Goal: Obtain resource: Obtain resource

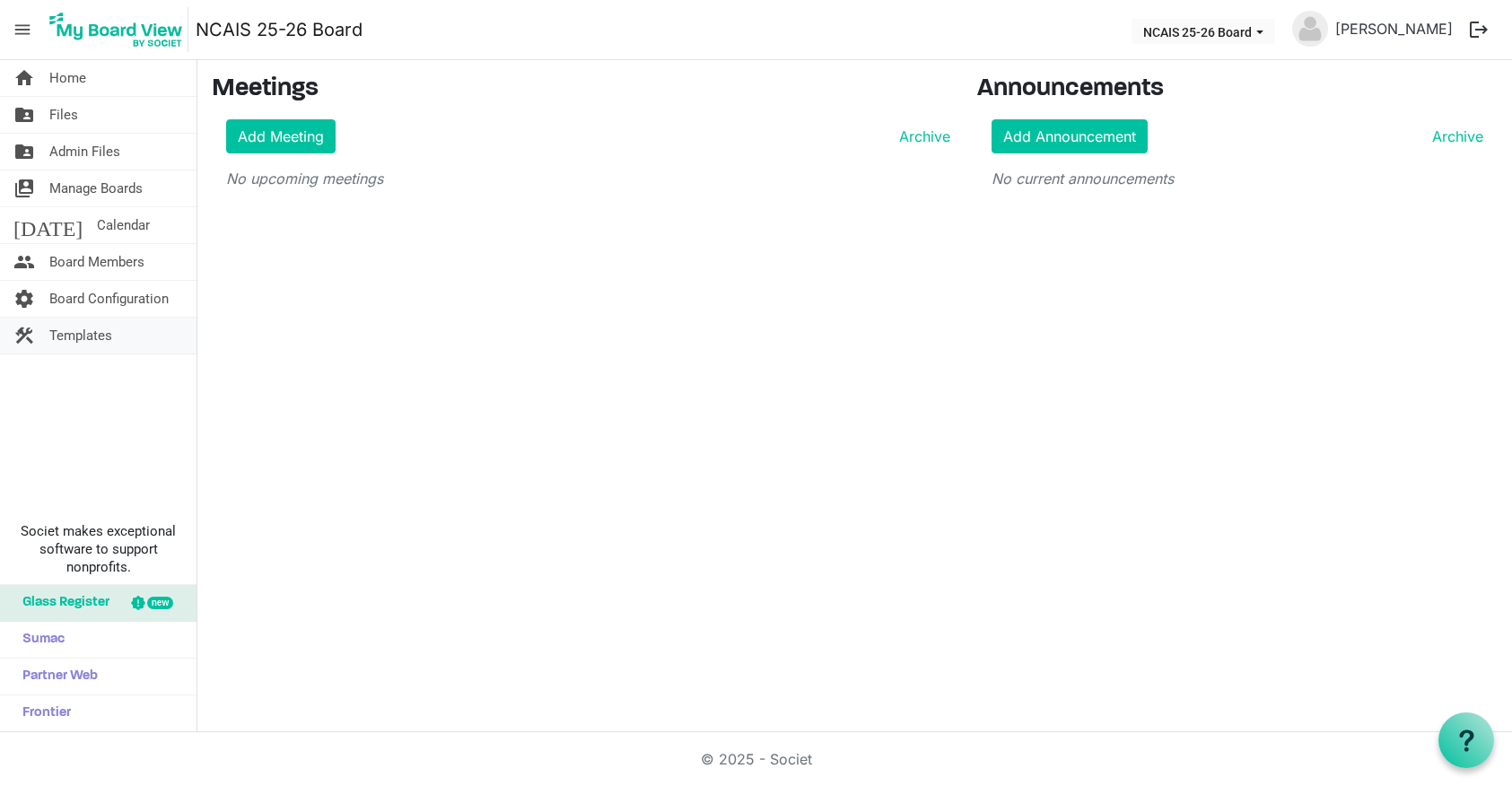
click at [72, 337] on span "Templates" at bounding box center [80, 336] width 62 height 35
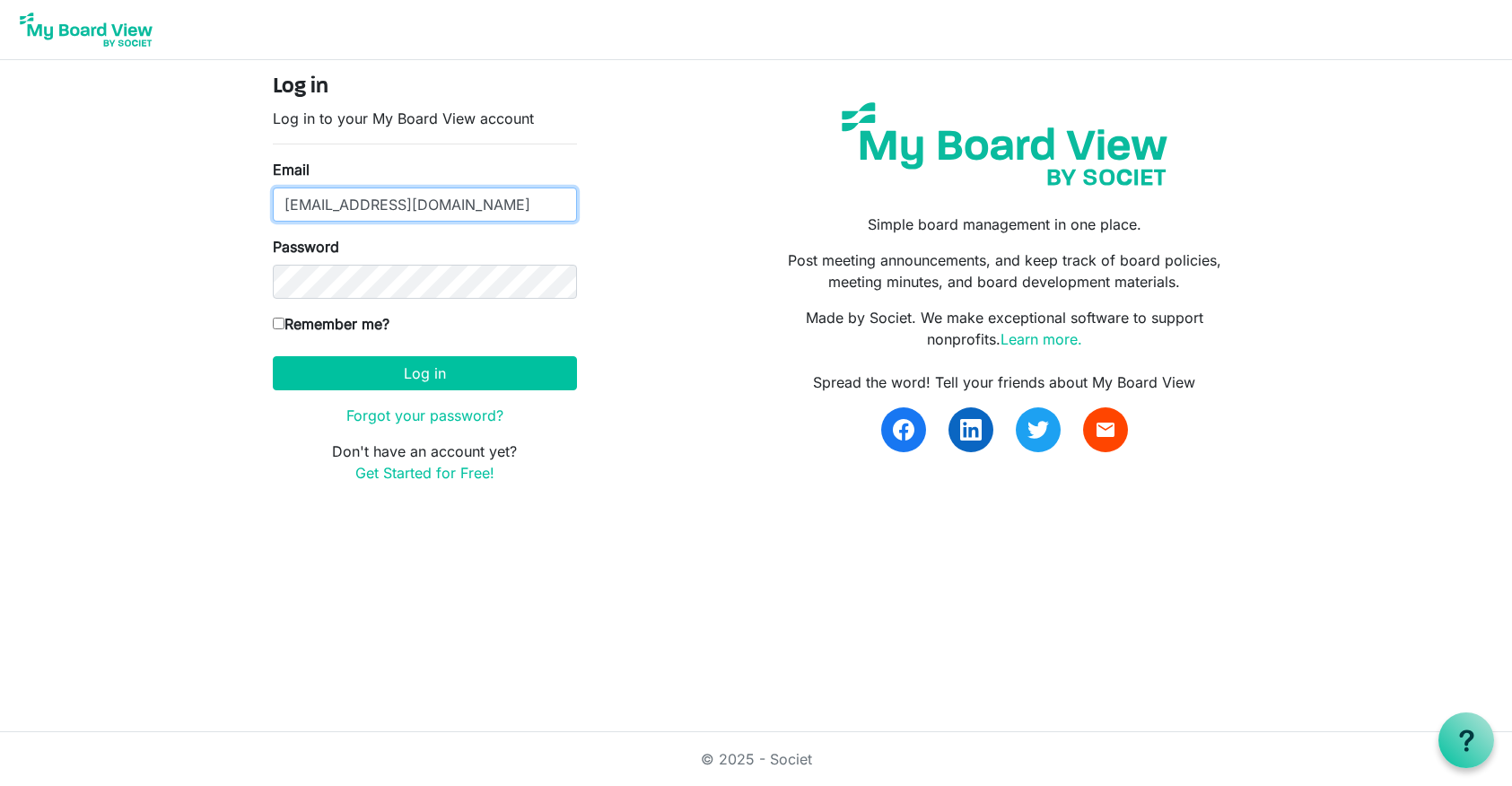
type input "bmeyer@ncais.org"
click at [370, 350] on form "Log in Log in to your My Board View account Email bmeyer@ncais.org Password Rem…" at bounding box center [424, 279] width 304 height 409
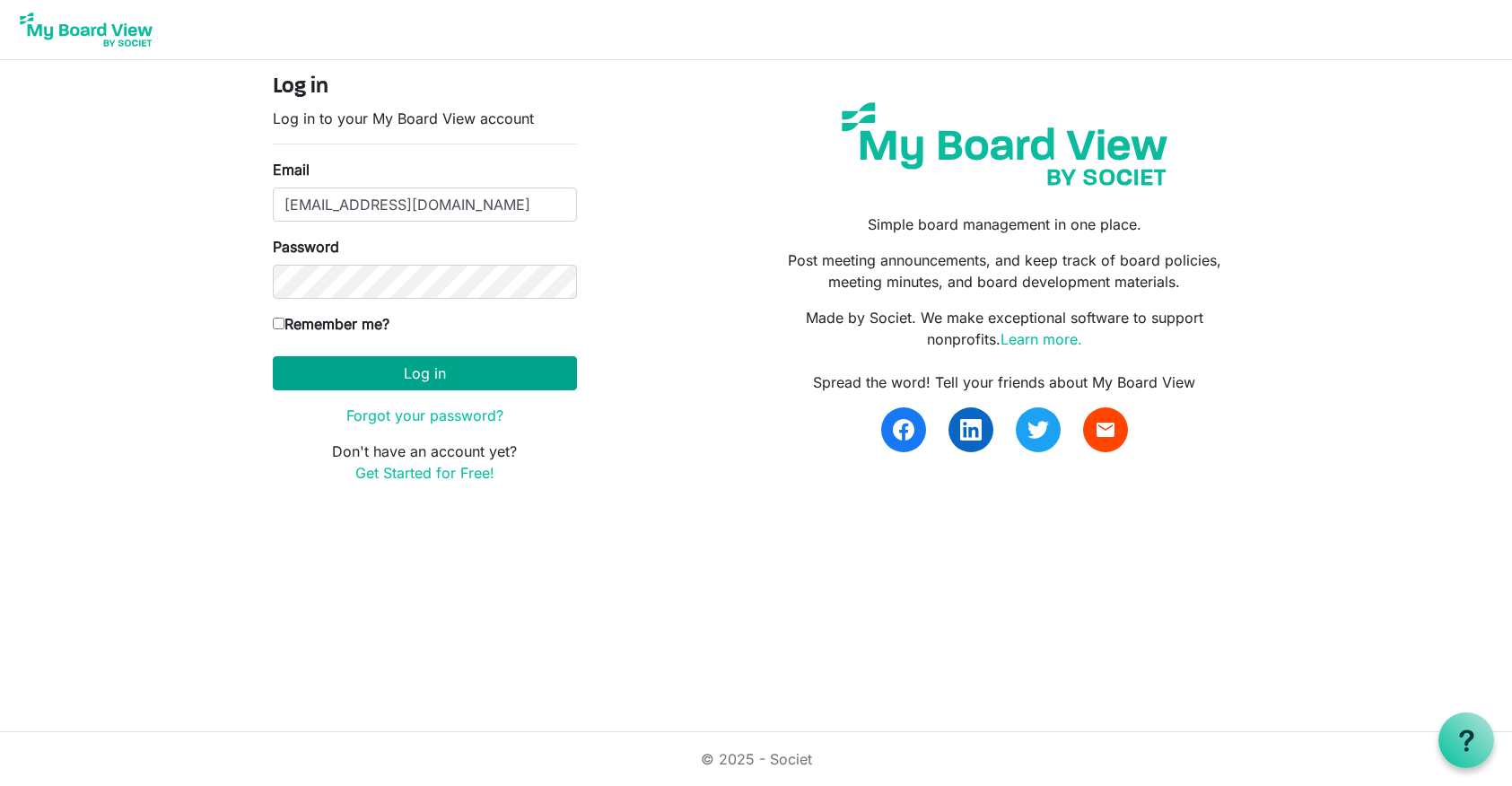
click at [379, 365] on button "Log in" at bounding box center [424, 373] width 304 height 34
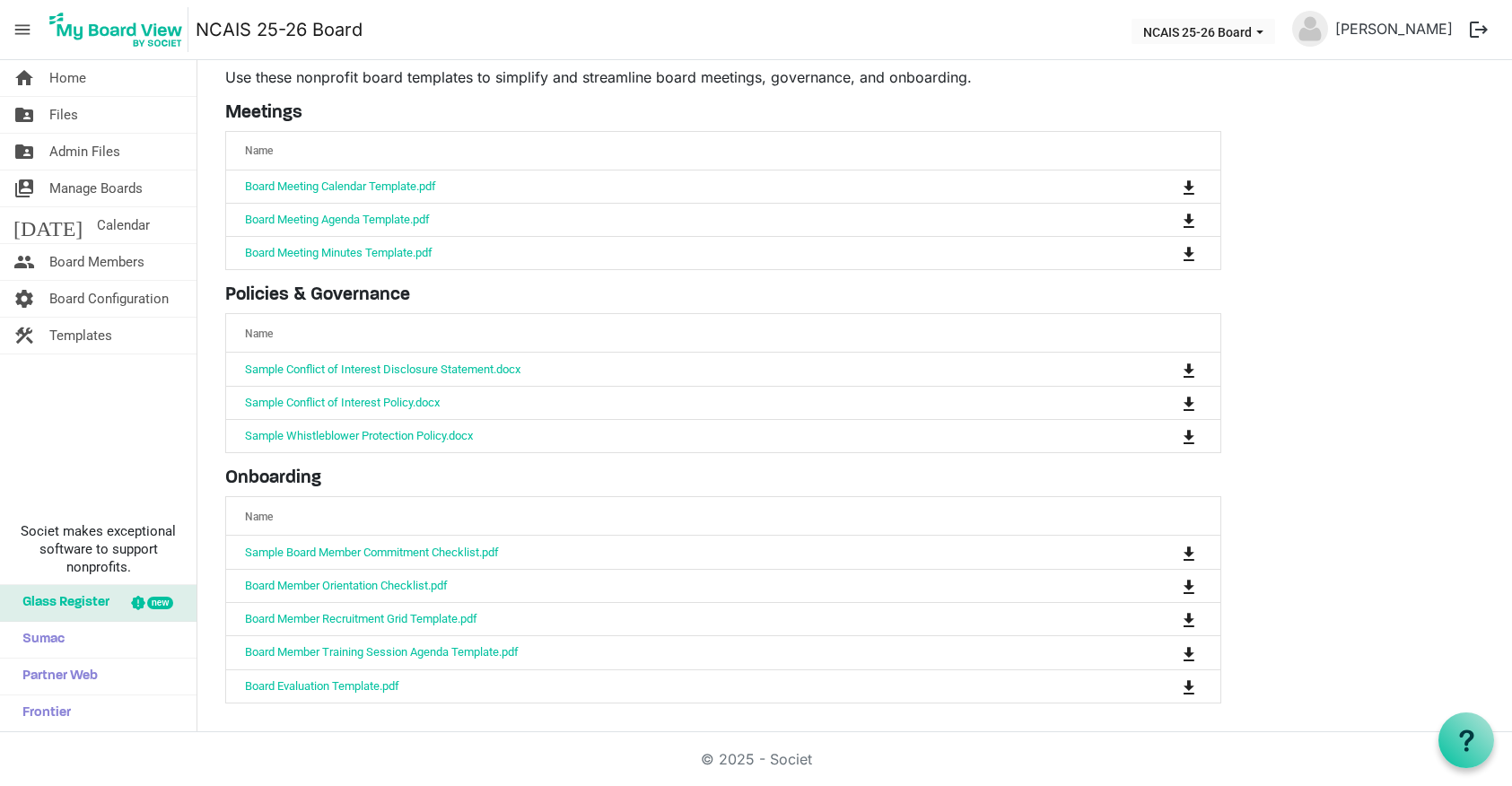
scroll to position [57, 0]
click at [135, 255] on span "Board Members" at bounding box center [97, 262] width 95 height 35
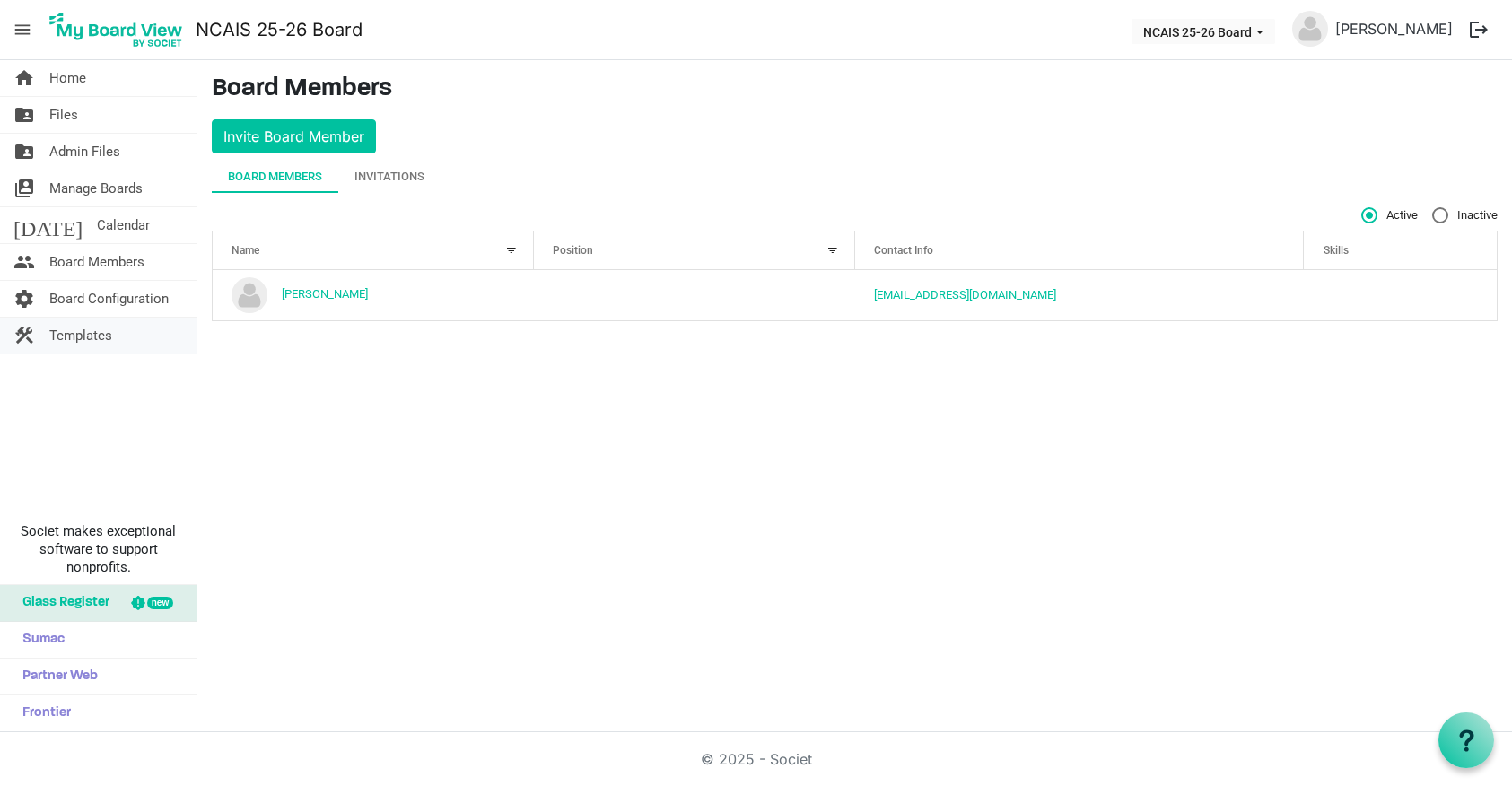
click at [91, 333] on span "Templates" at bounding box center [80, 336] width 62 height 35
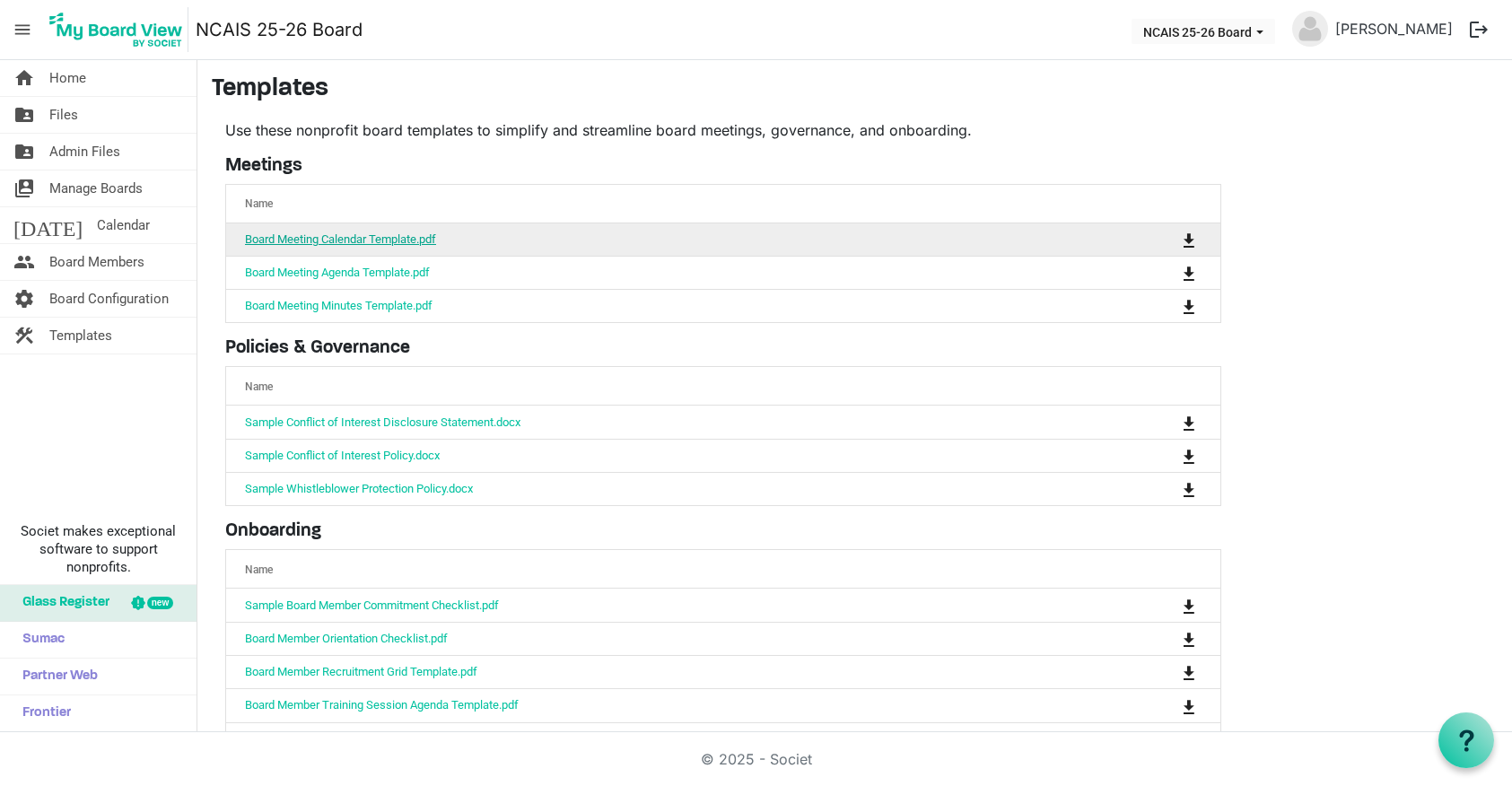
click at [308, 243] on link "Board Meeting Calendar Template.pdf" at bounding box center [340, 239] width 191 height 13
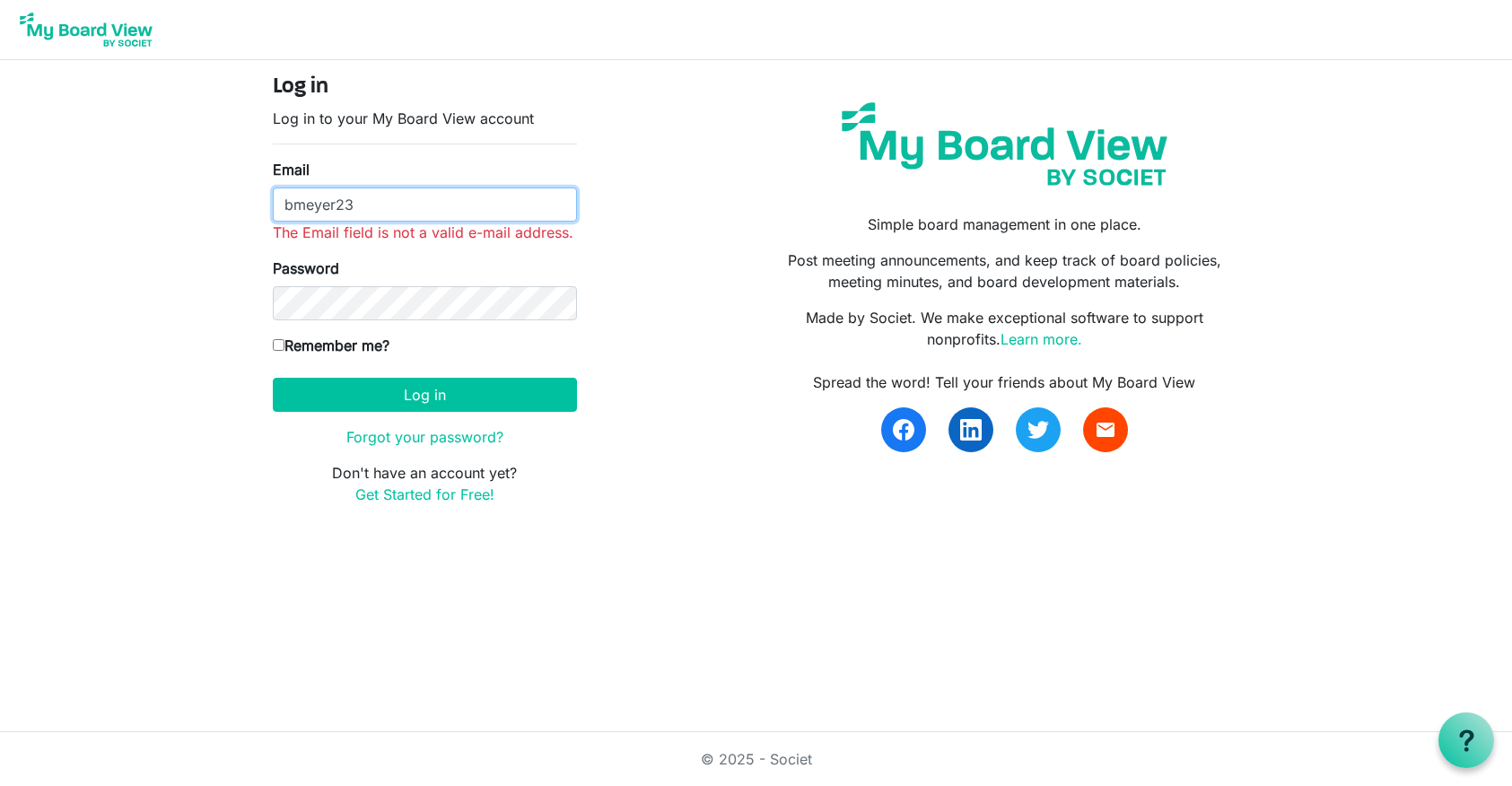
click at [414, 198] on input "bmeyer23" at bounding box center [424, 204] width 304 height 34
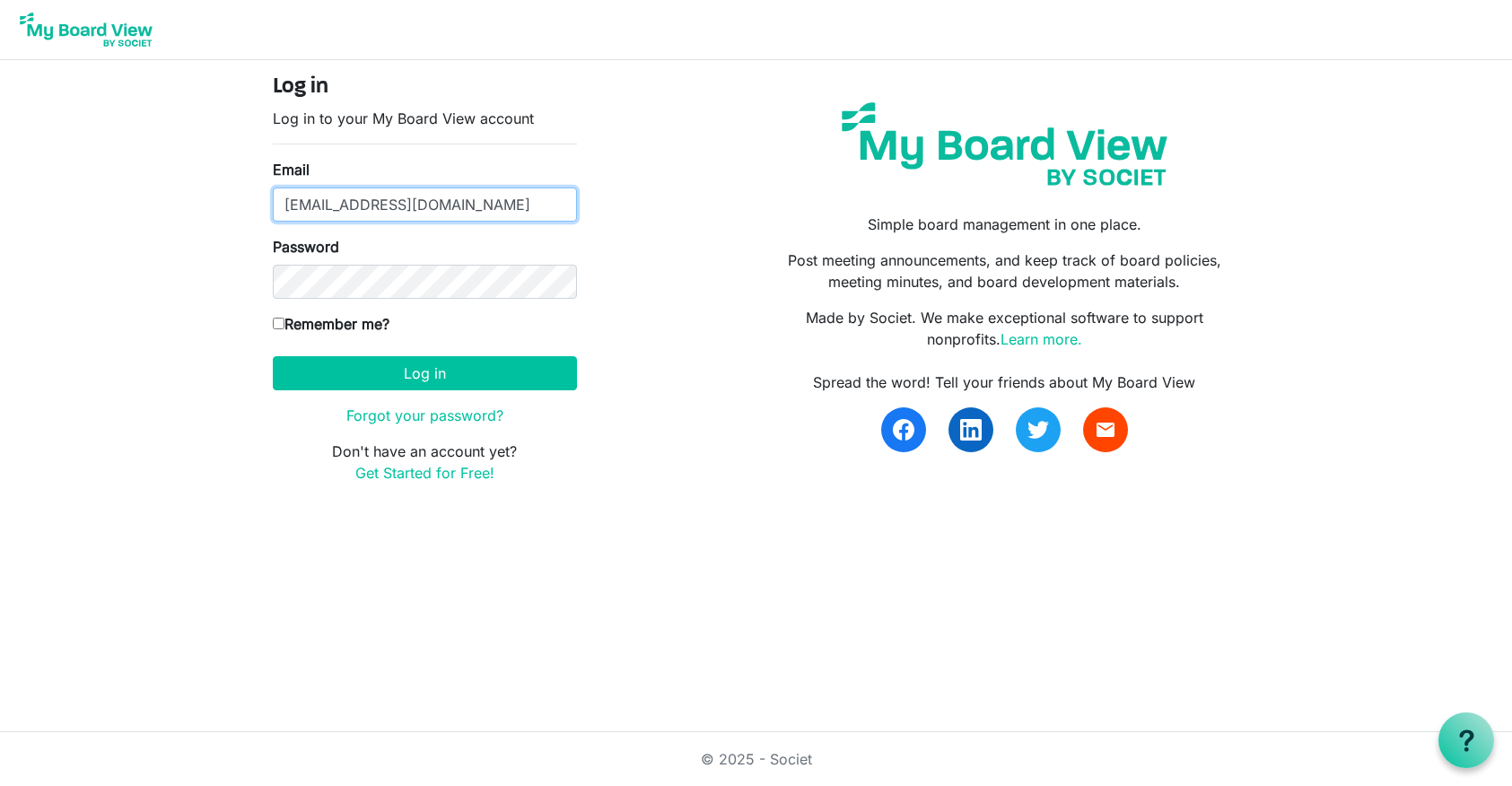
type input "bmeyer@ncais.org"
click at [424, 372] on button "Log in" at bounding box center [424, 373] width 304 height 34
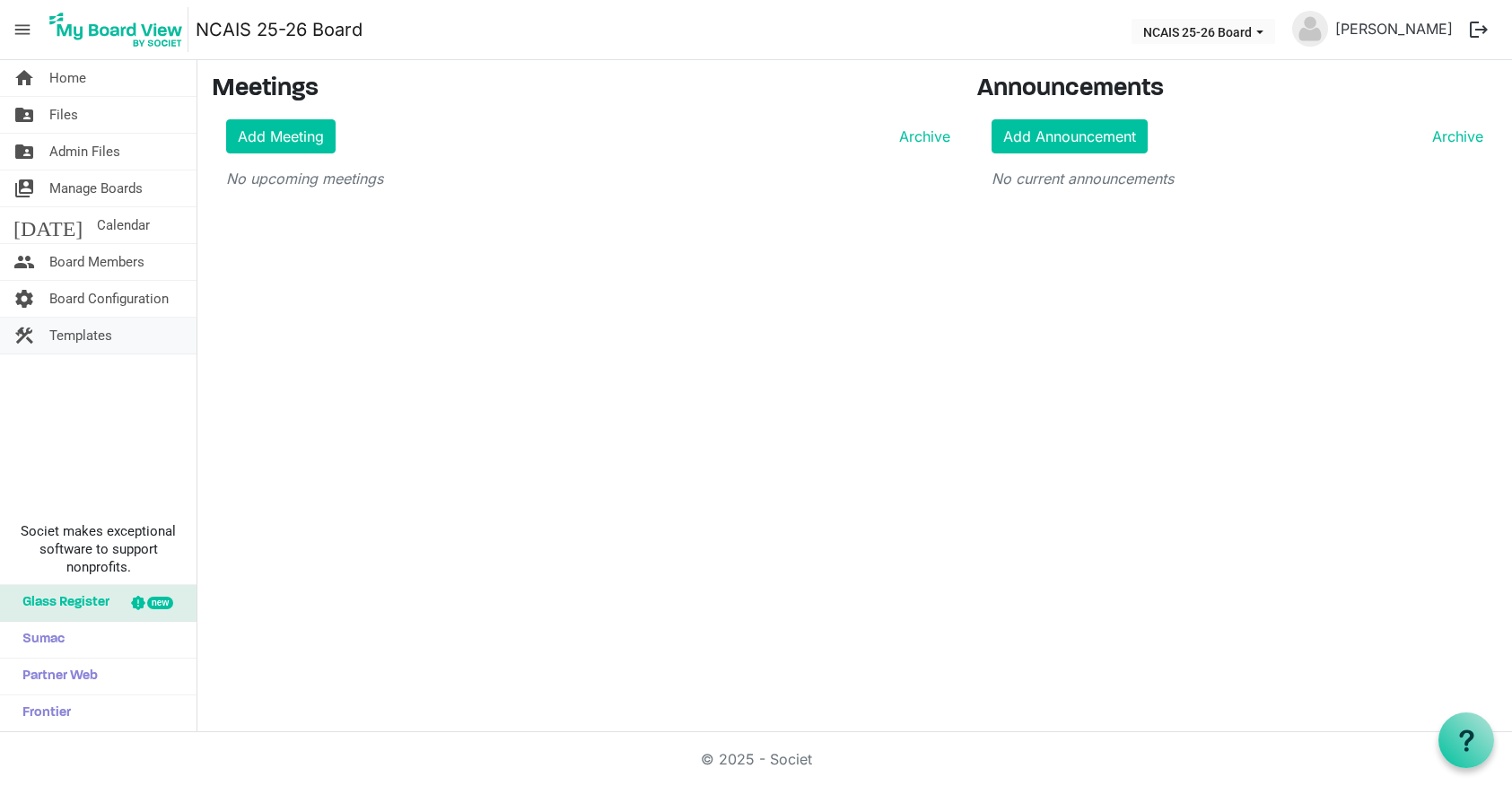
click at [97, 332] on span "Templates" at bounding box center [80, 336] width 62 height 35
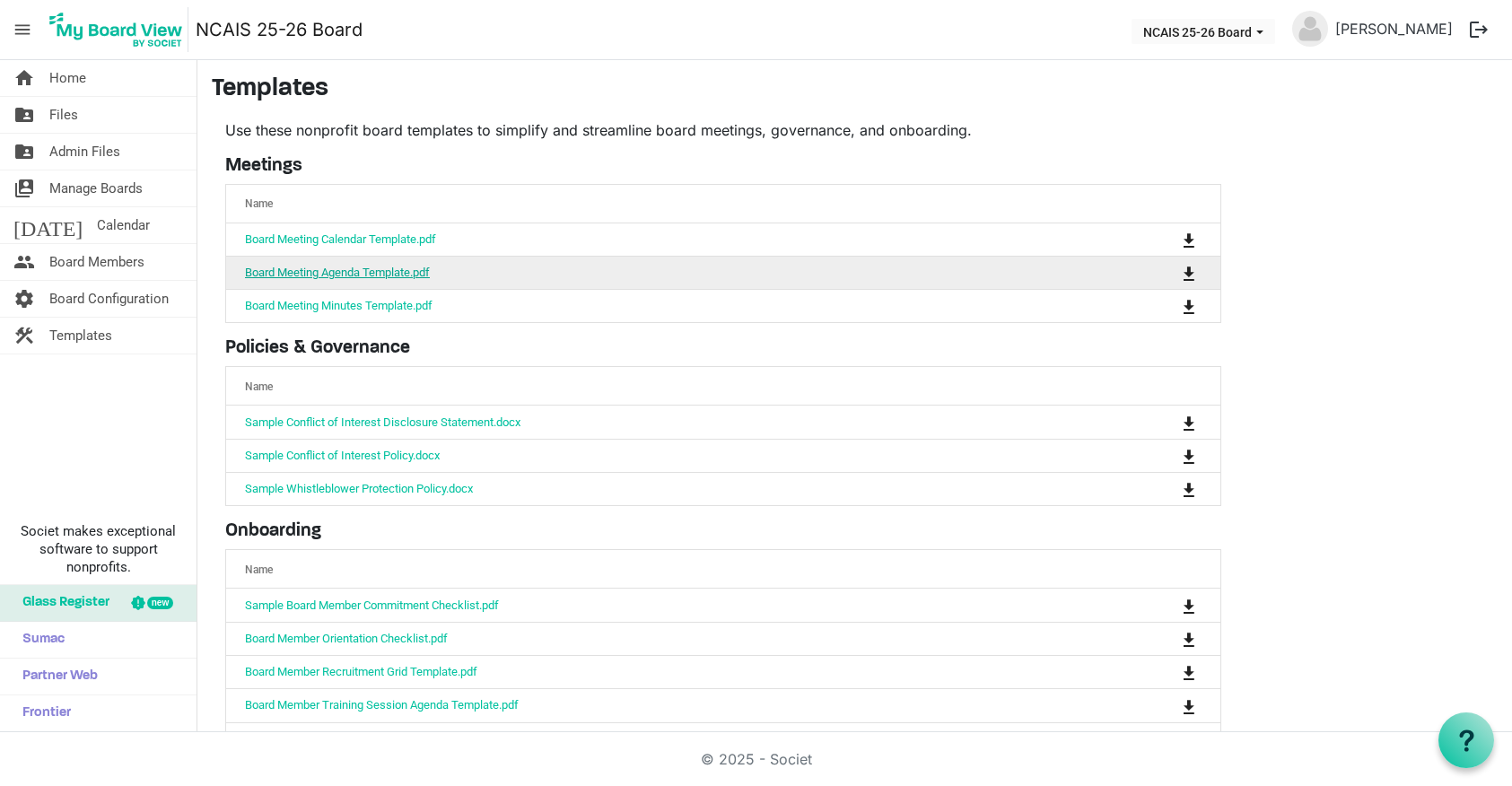
click at [408, 272] on link "Board Meeting Agenda Template.pdf" at bounding box center [338, 272] width 185 height 13
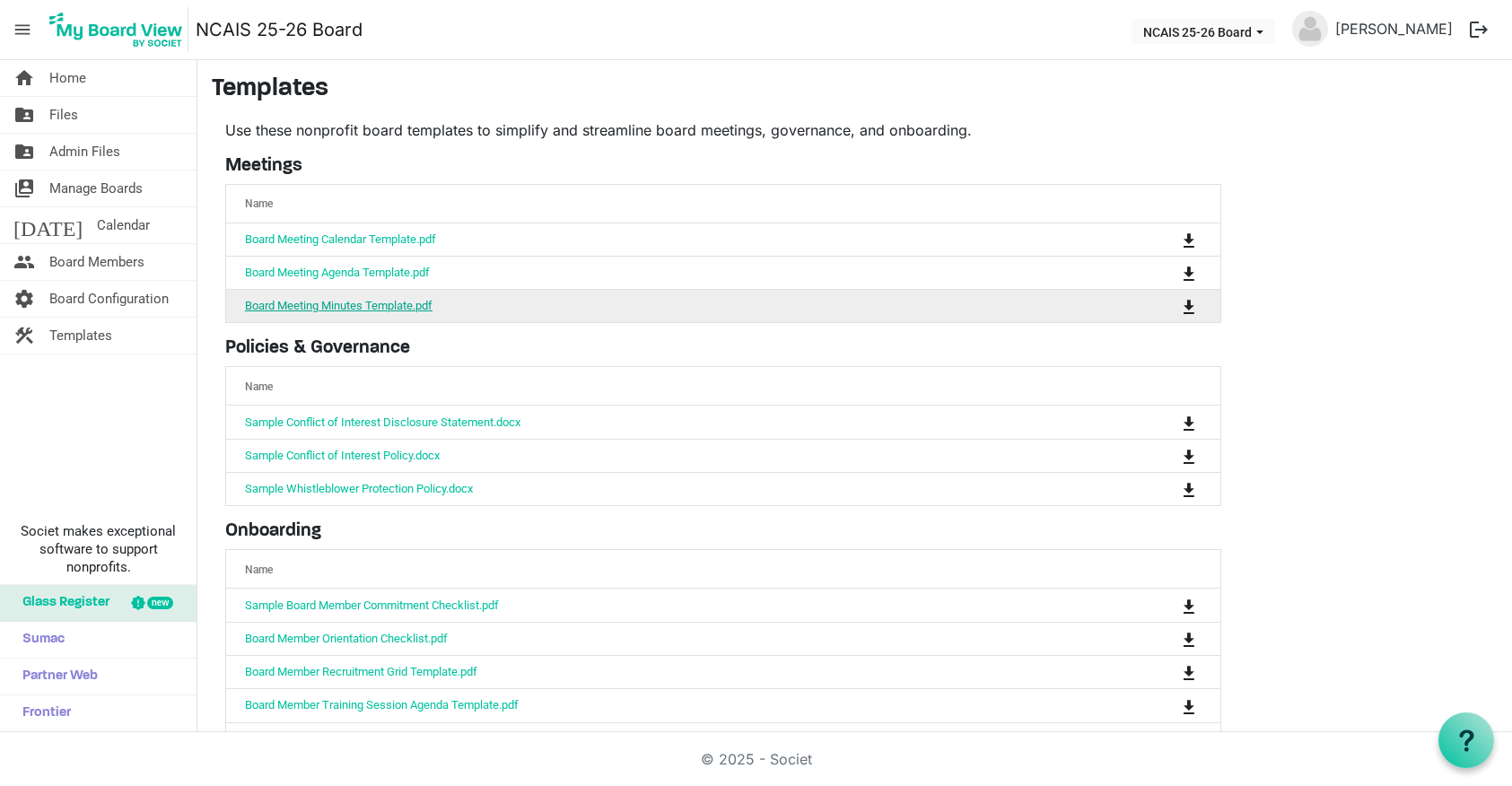
click at [364, 310] on link "Board Meeting Minutes Template.pdf" at bounding box center [339, 305] width 187 height 13
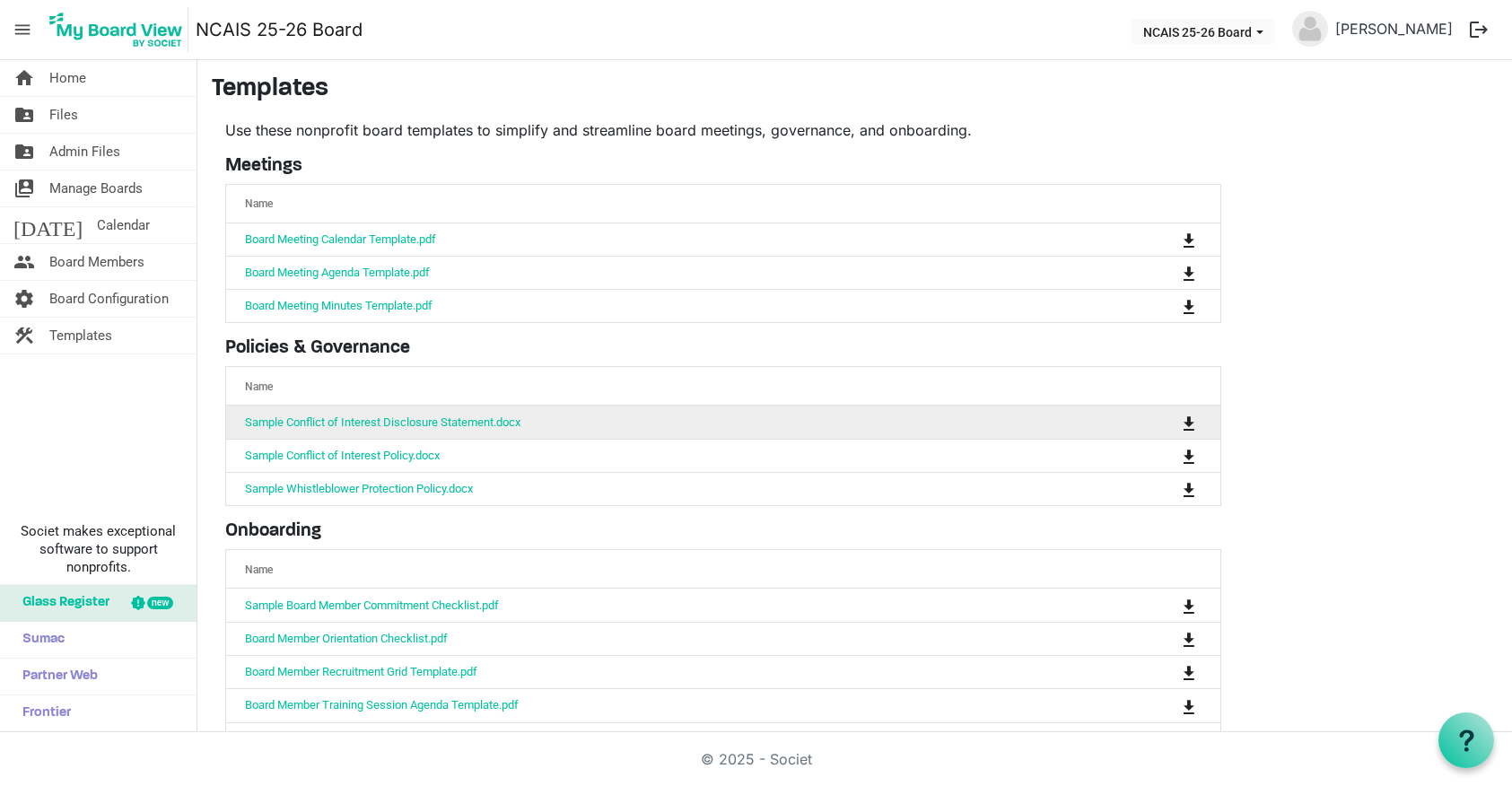
click at [422, 435] on td "Sample Conflict of Interest Disclosure Statement.docx" at bounding box center [667, 421] width 882 height 33
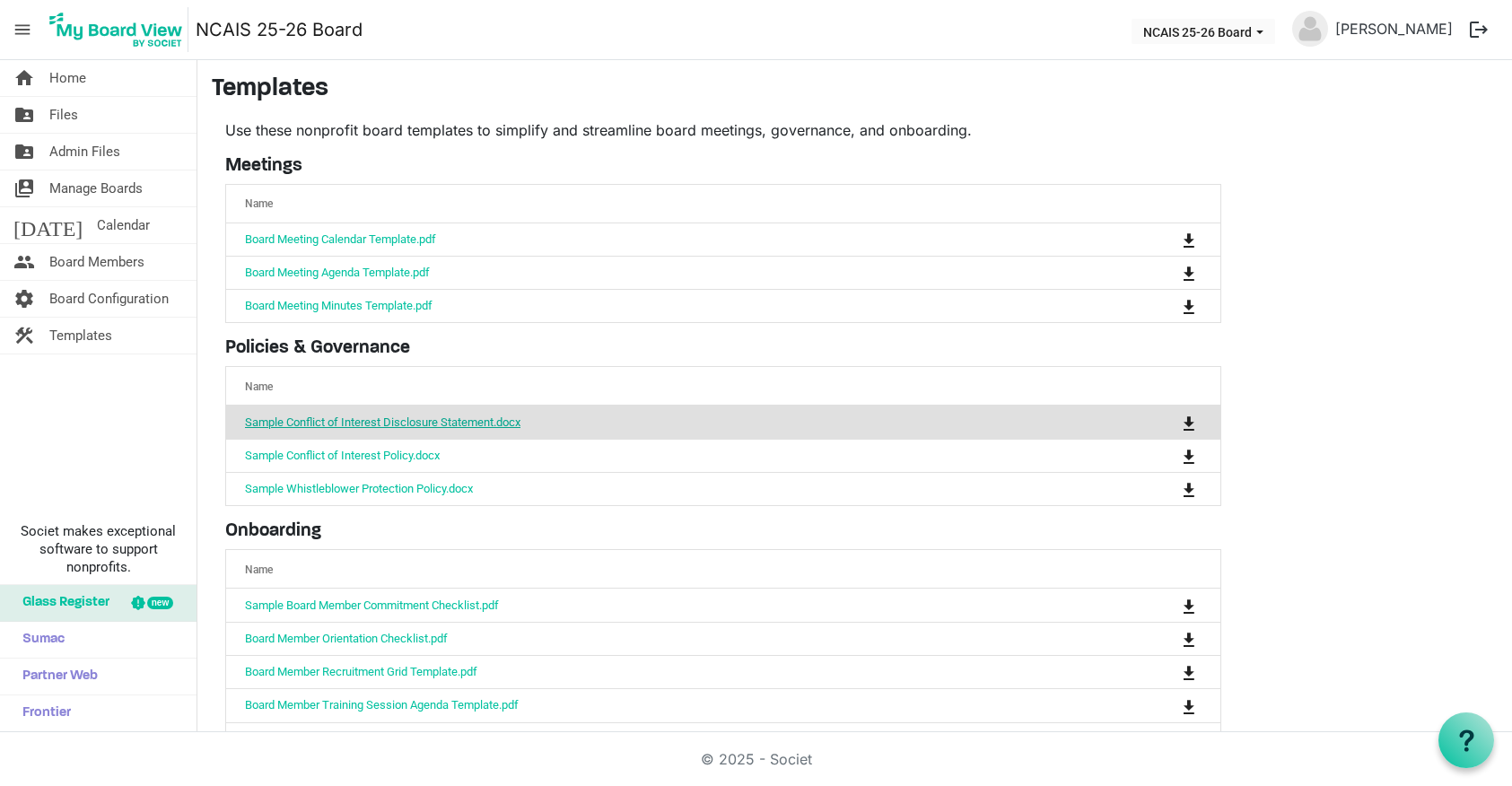
click at [428, 424] on link "Sample Conflict of Interest Disclosure Statement.docx" at bounding box center [382, 421] width 275 height 13
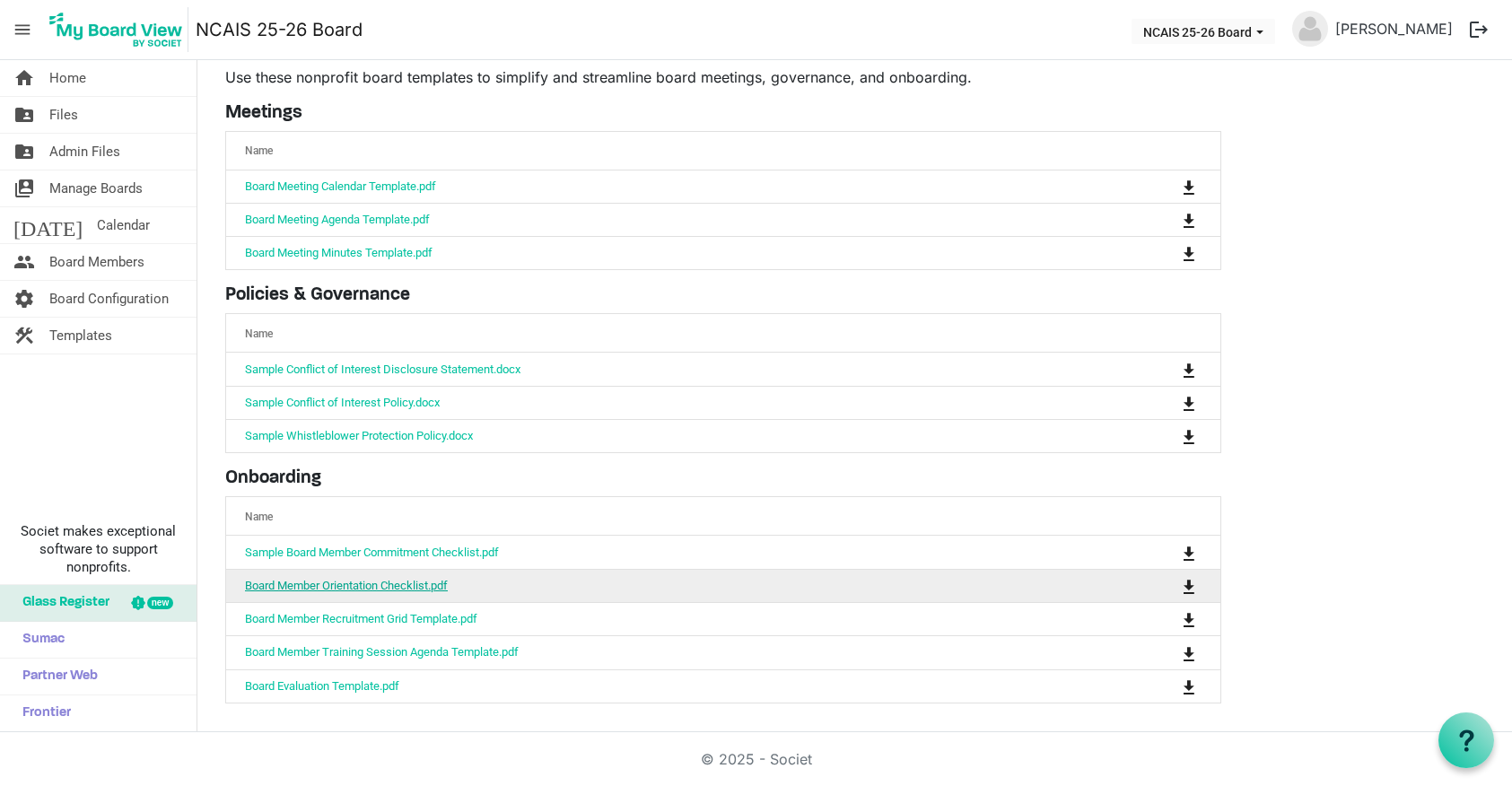
click at [417, 582] on link "Board Member Orientation Checklist.pdf" at bounding box center [346, 586] width 202 height 13
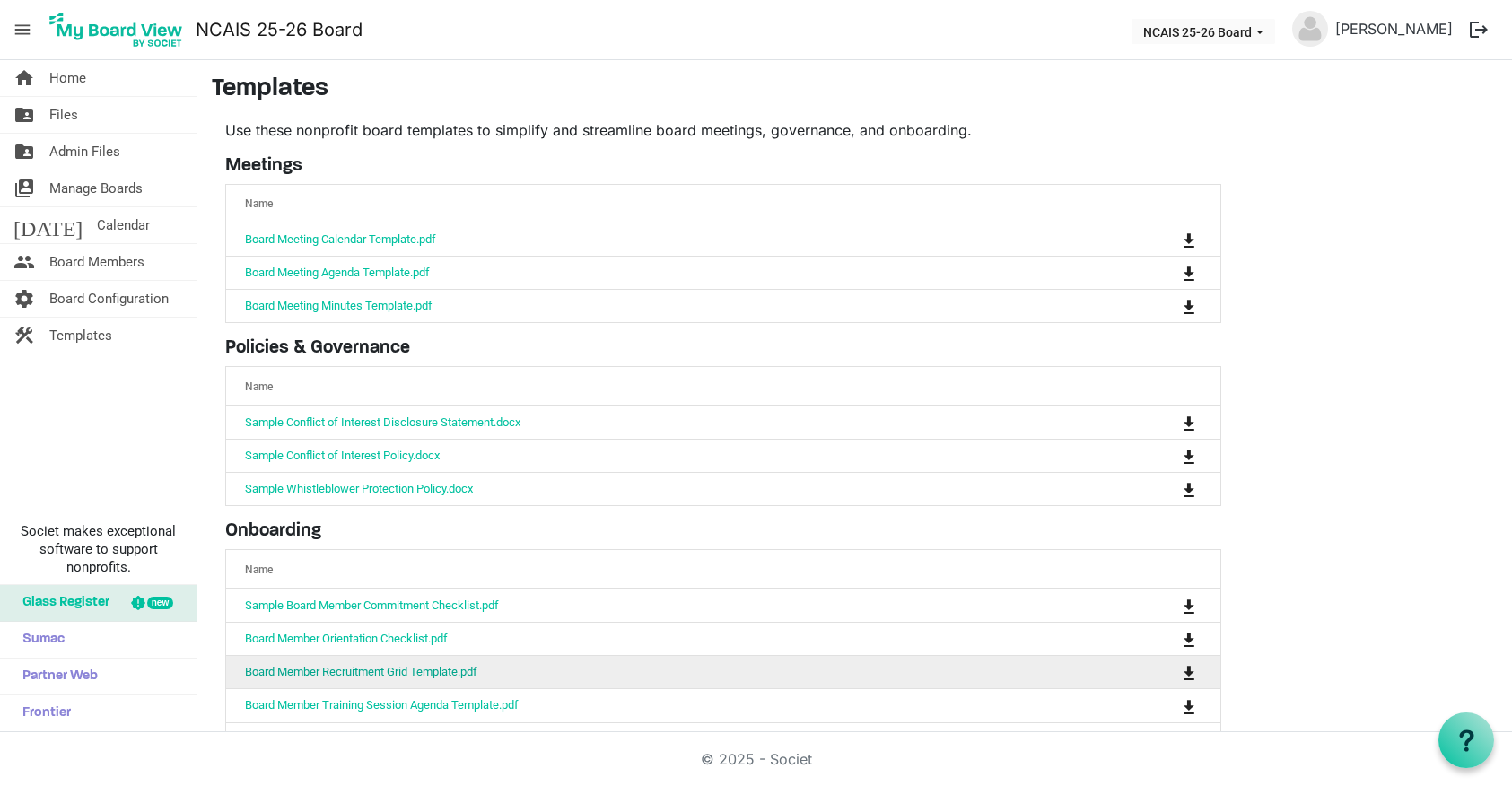
click at [428, 678] on link "Board Member Recruitment Grid Template.pdf" at bounding box center [361, 671] width 232 height 13
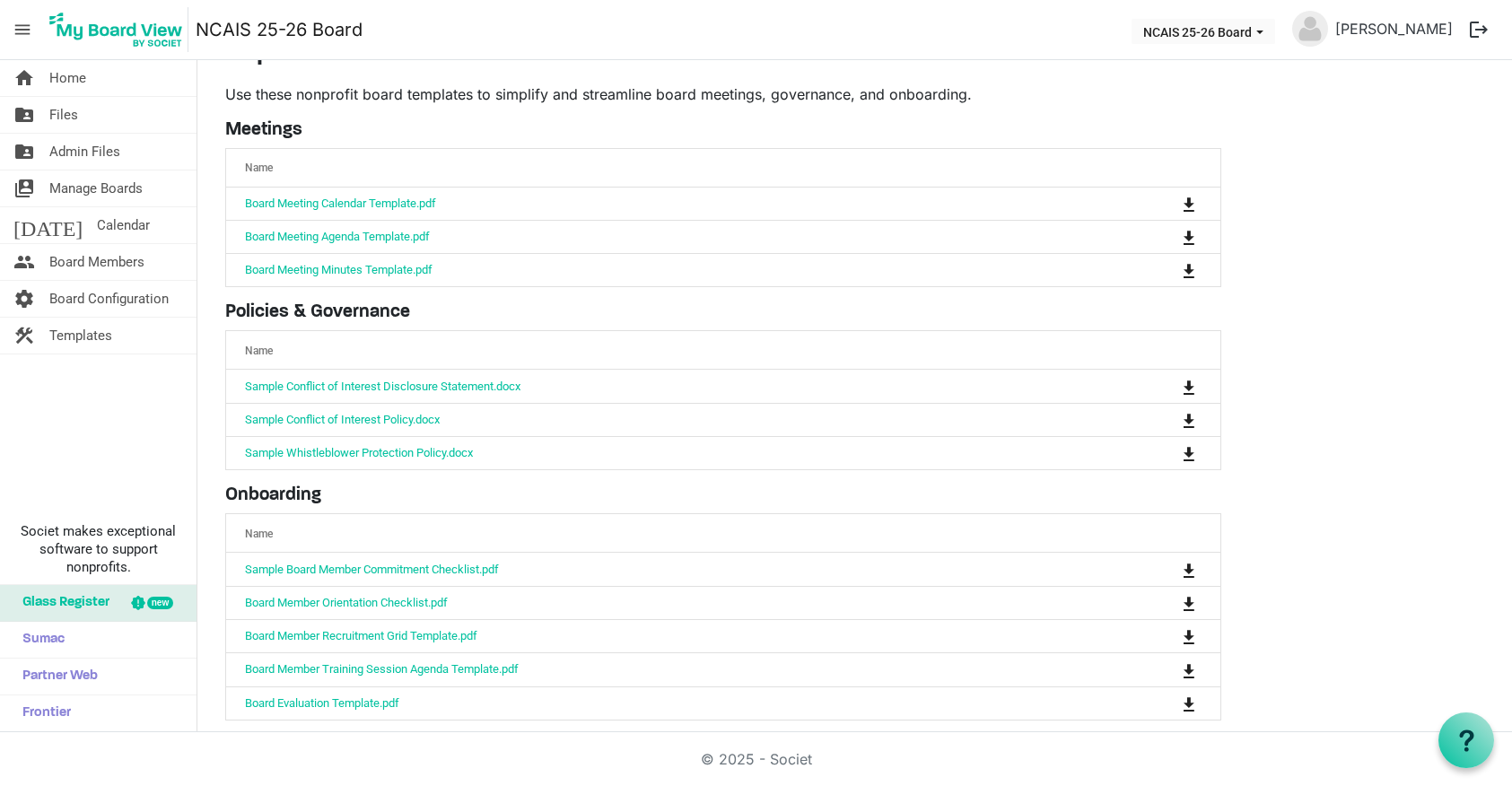
scroll to position [36, 0]
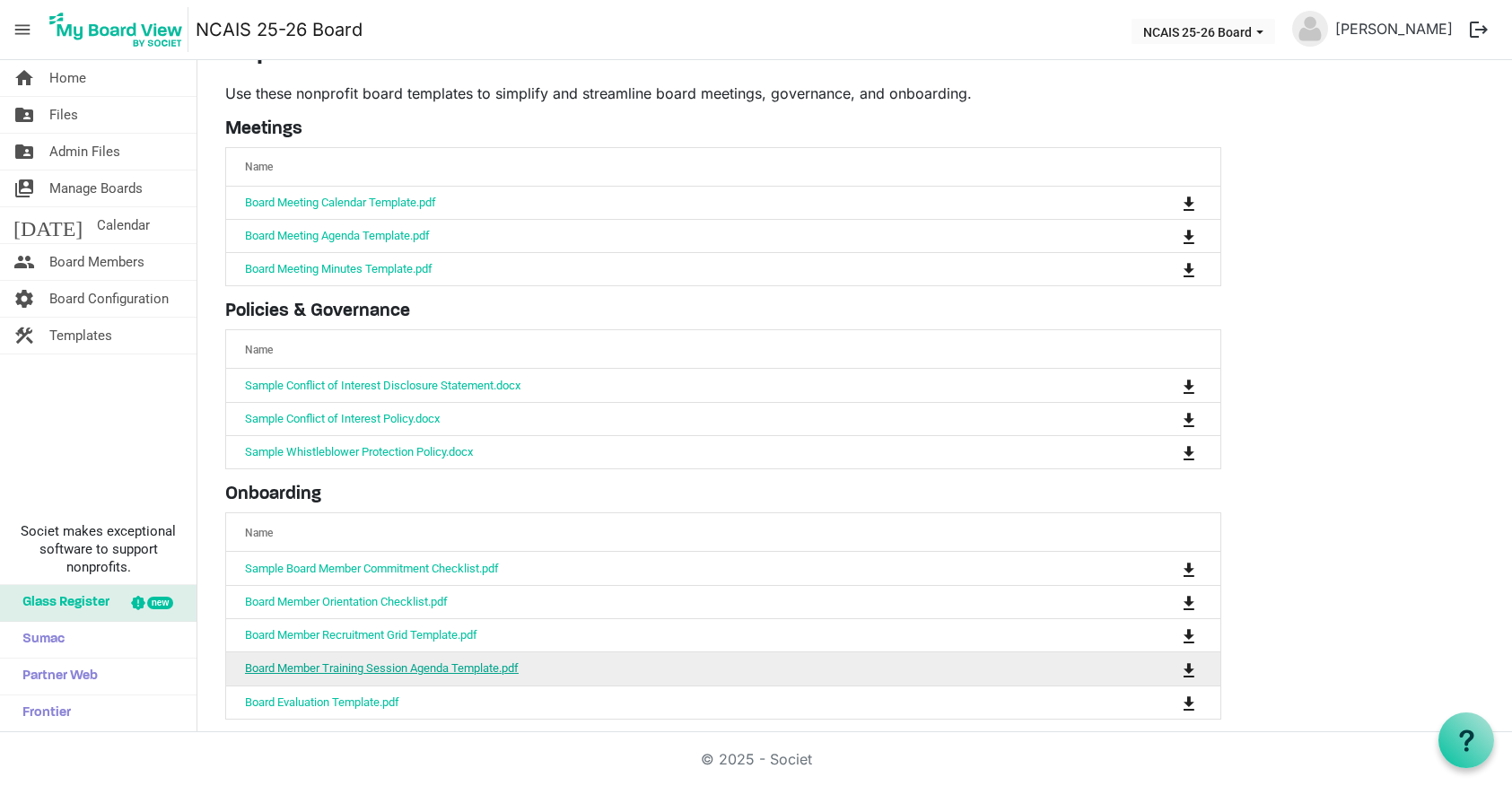
click at [436, 674] on link "Board Member Training Session Agenda Template.pdf" at bounding box center [381, 668] width 273 height 13
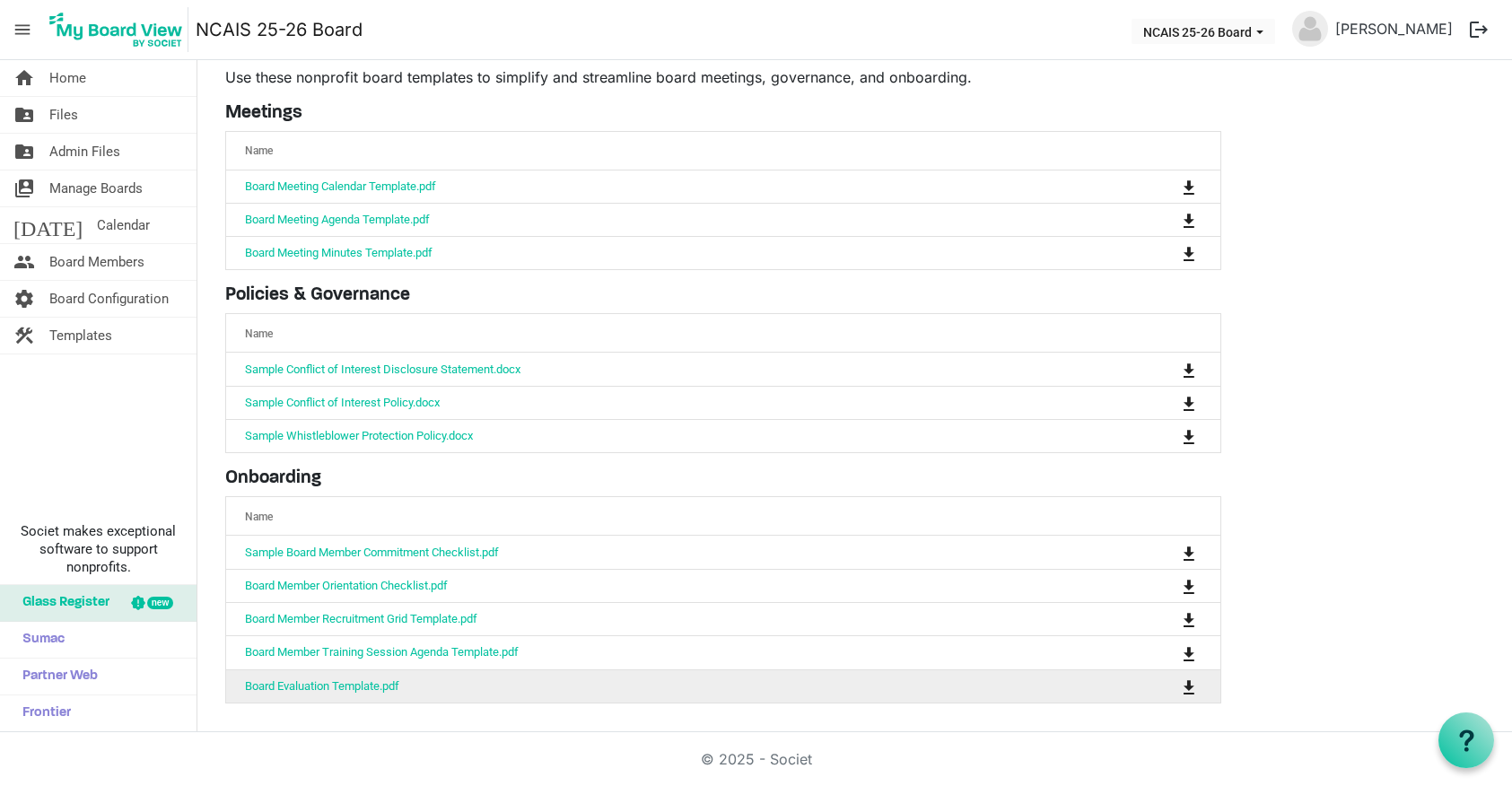
scroll to position [57, 0]
click at [349, 694] on td "Board Evaluation Template.pdf" at bounding box center [667, 686] width 882 height 34
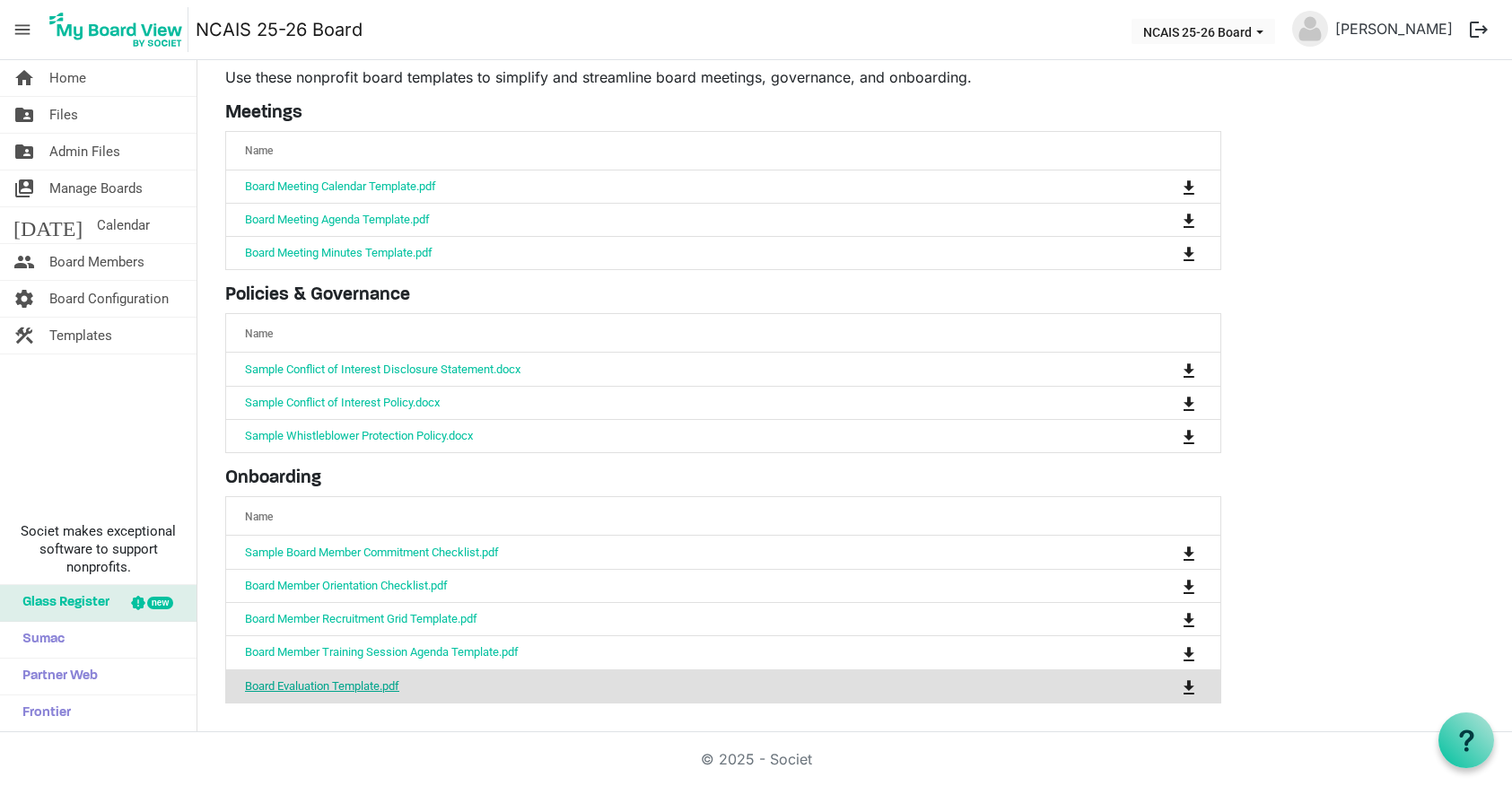
click at [357, 684] on link "Board Evaluation Template.pdf" at bounding box center [322, 685] width 154 height 13
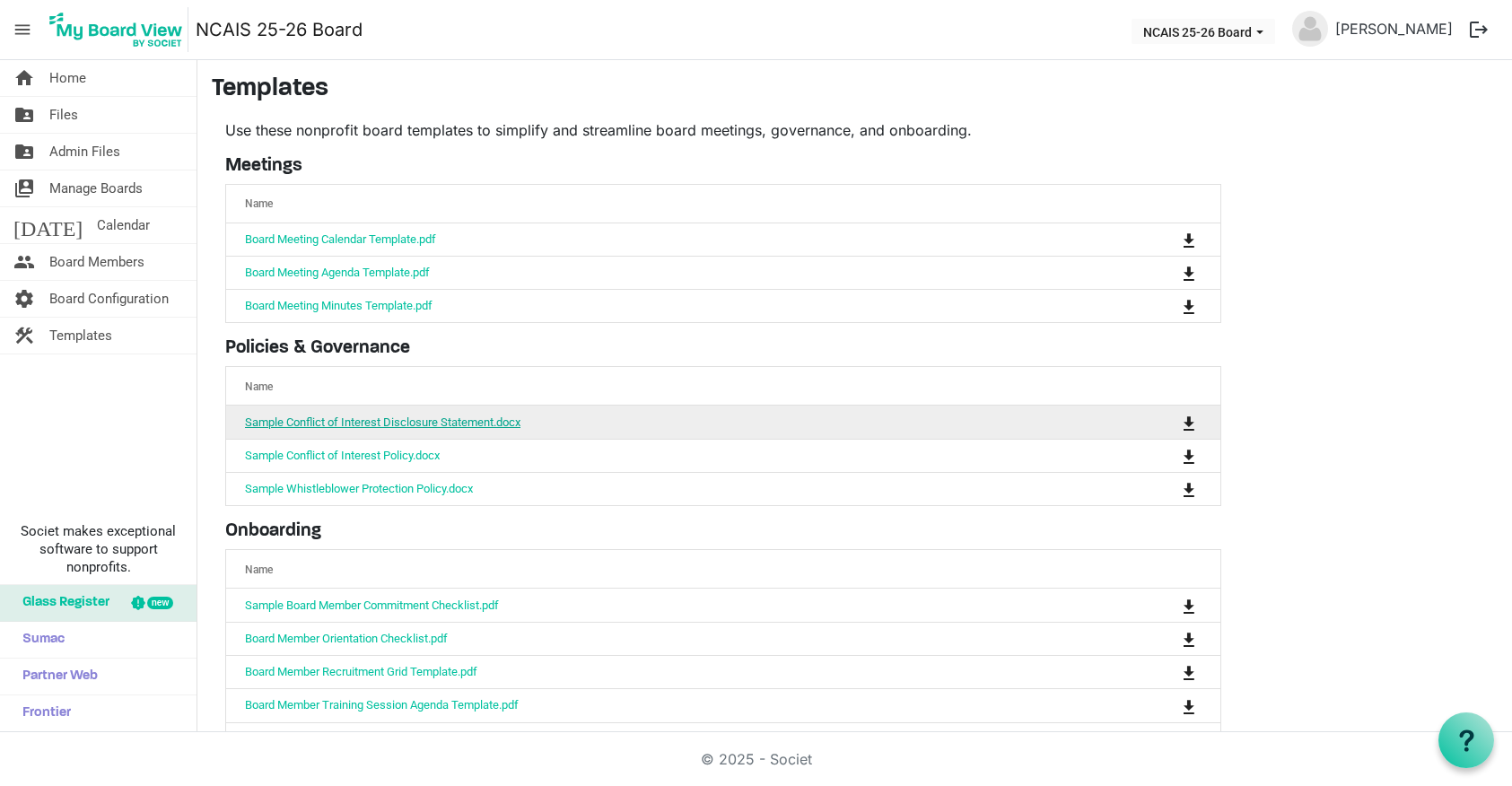
click at [436, 426] on link "Sample Conflict of Interest Disclosure Statement.docx" at bounding box center [382, 421] width 275 height 13
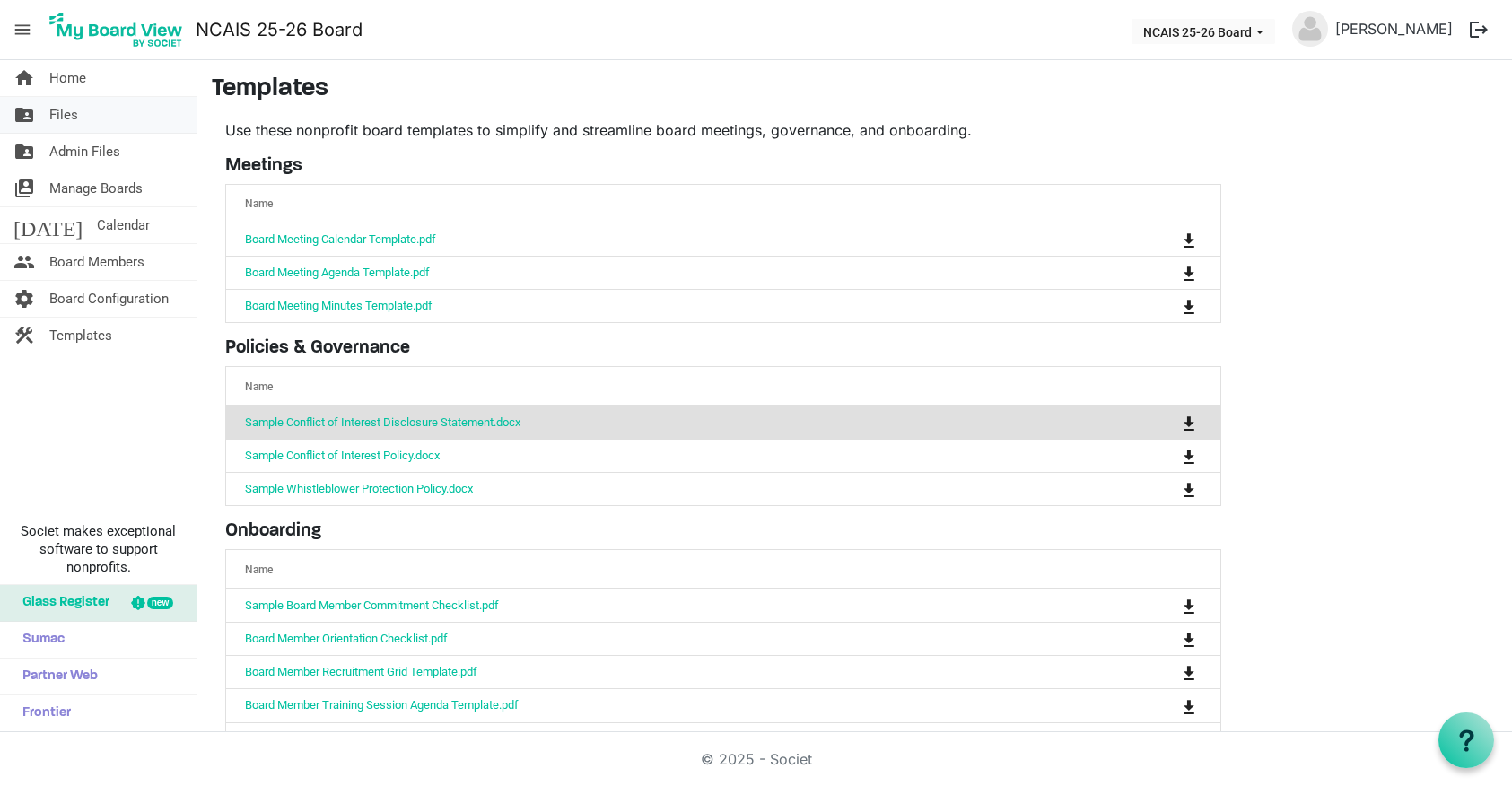
click at [73, 114] on span "Files" at bounding box center [63, 115] width 29 height 35
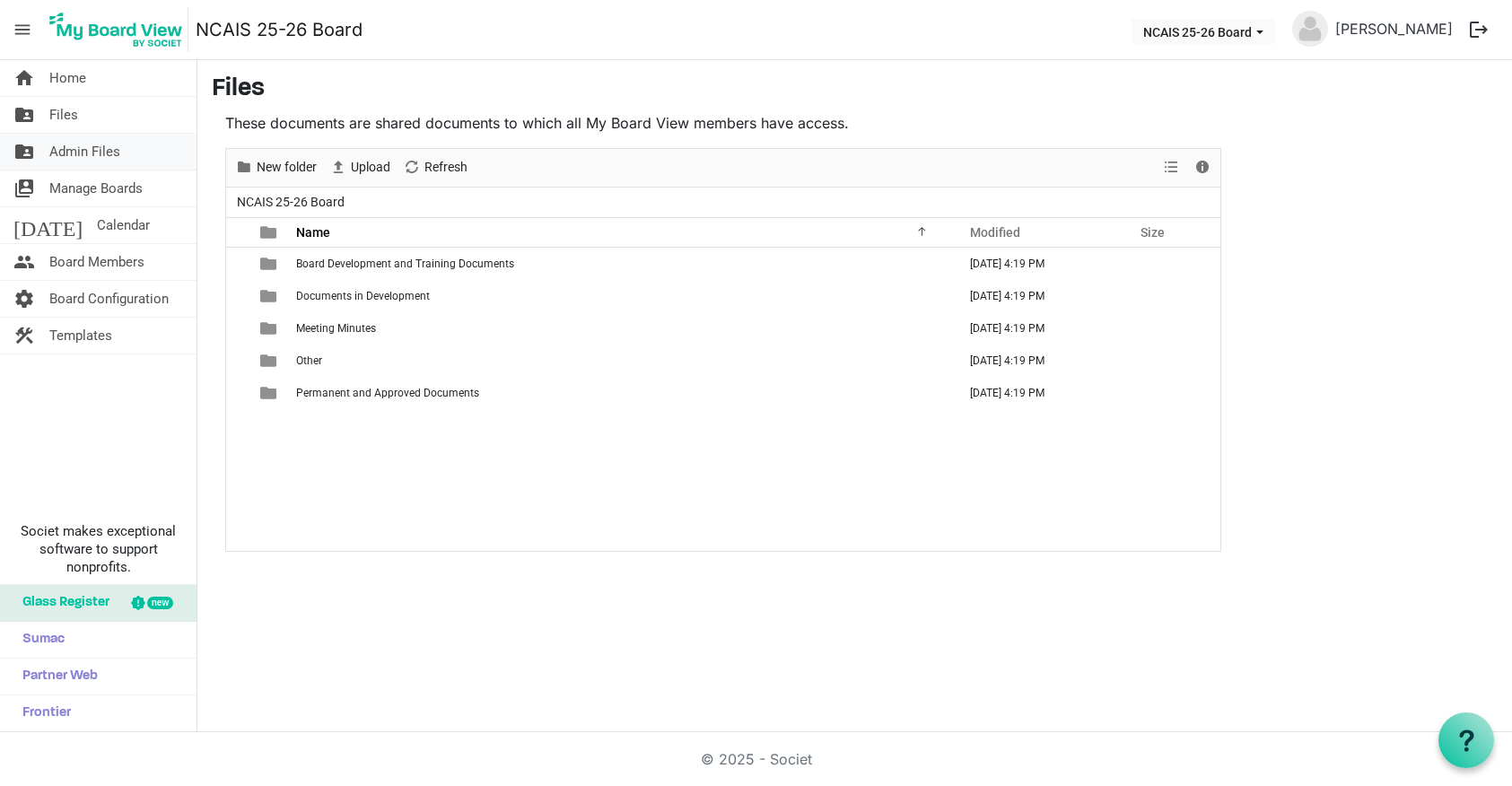
click at [105, 143] on span "Admin Files" at bounding box center [85, 151] width 71 height 35
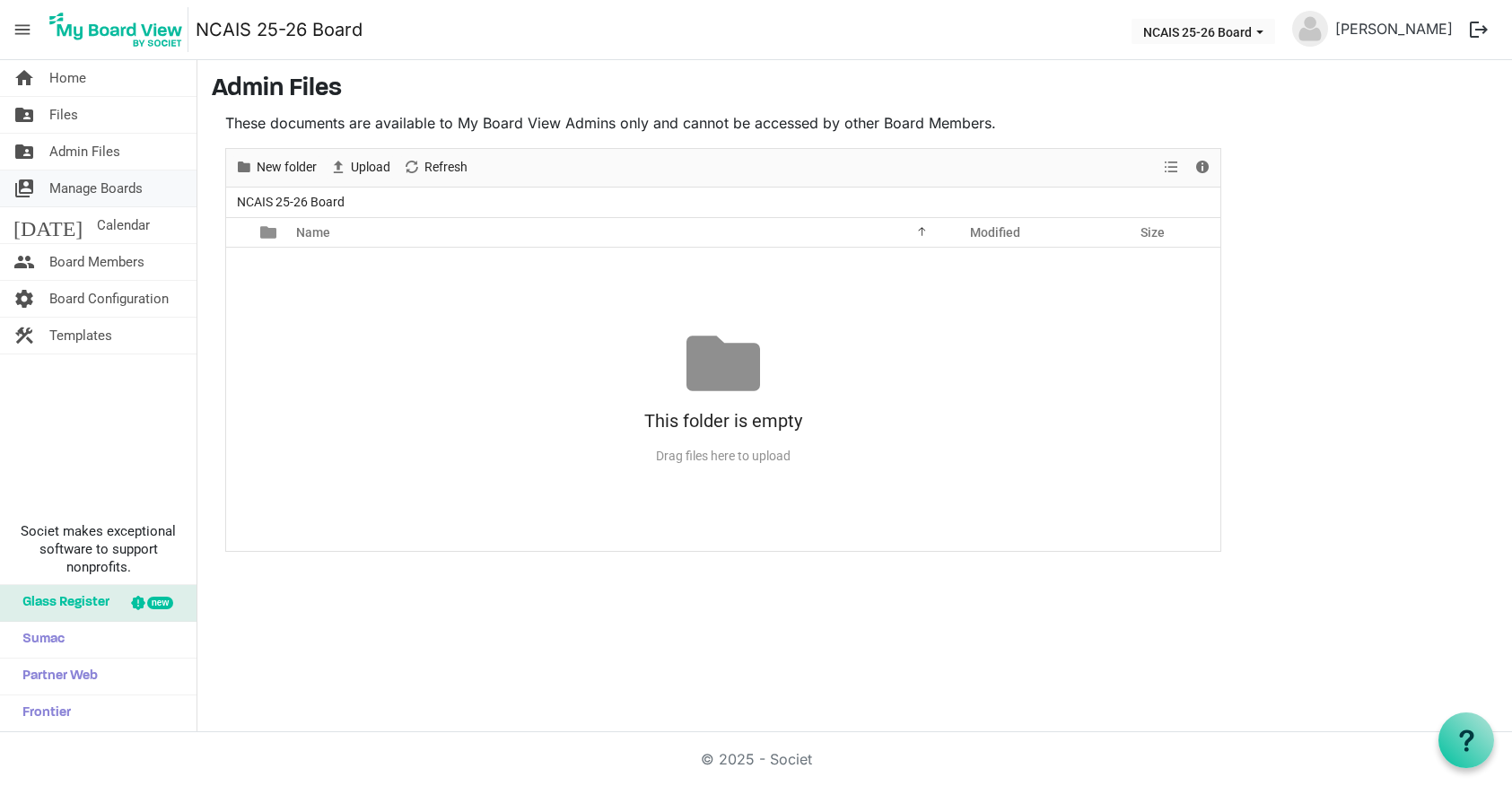
click at [129, 186] on span "Manage Boards" at bounding box center [96, 188] width 93 height 35
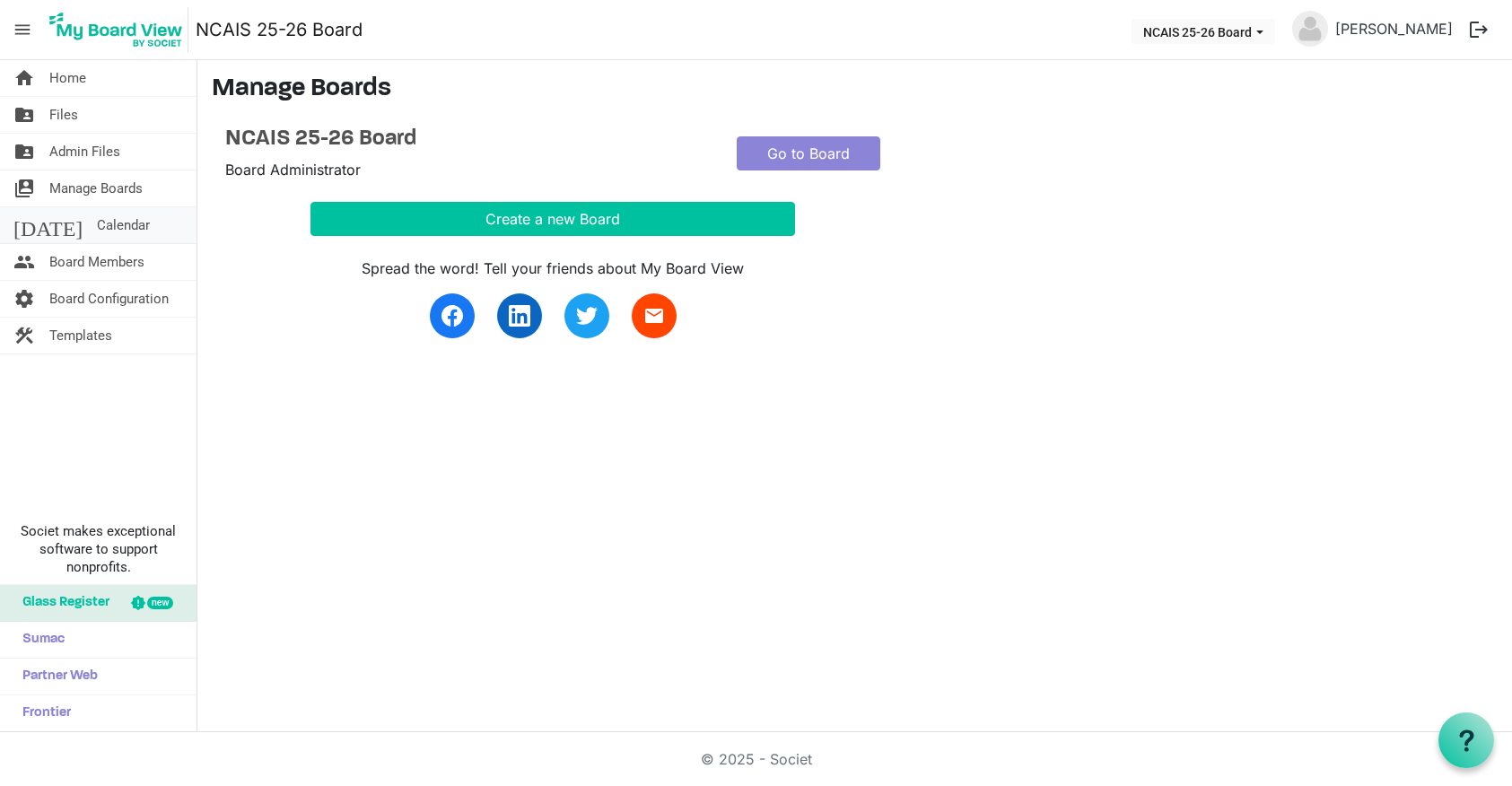
click at [97, 223] on span "Calendar" at bounding box center [123, 225] width 53 height 35
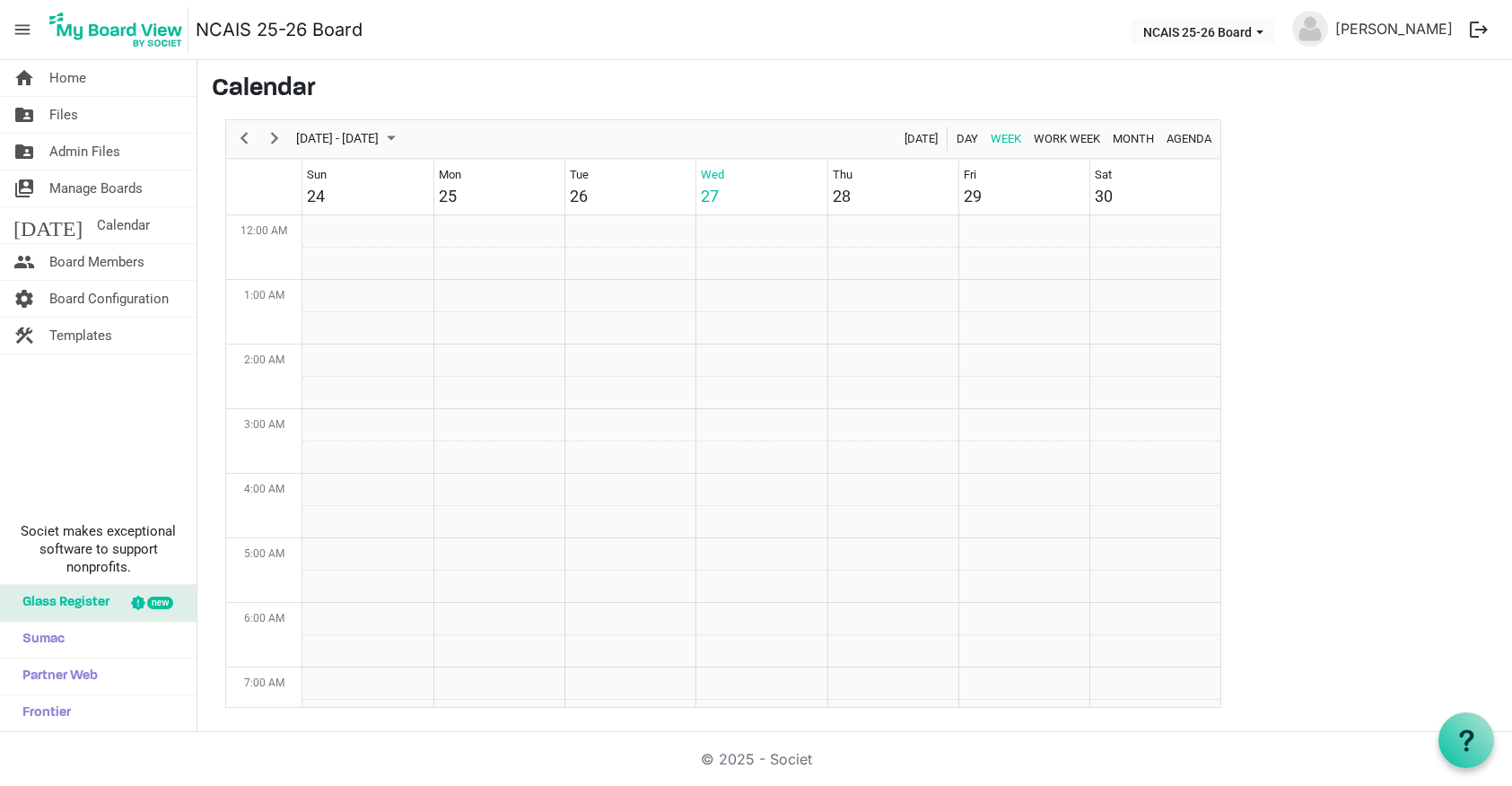
scroll to position [581, 0]
click at [85, 269] on span "Board Members" at bounding box center [97, 262] width 95 height 35
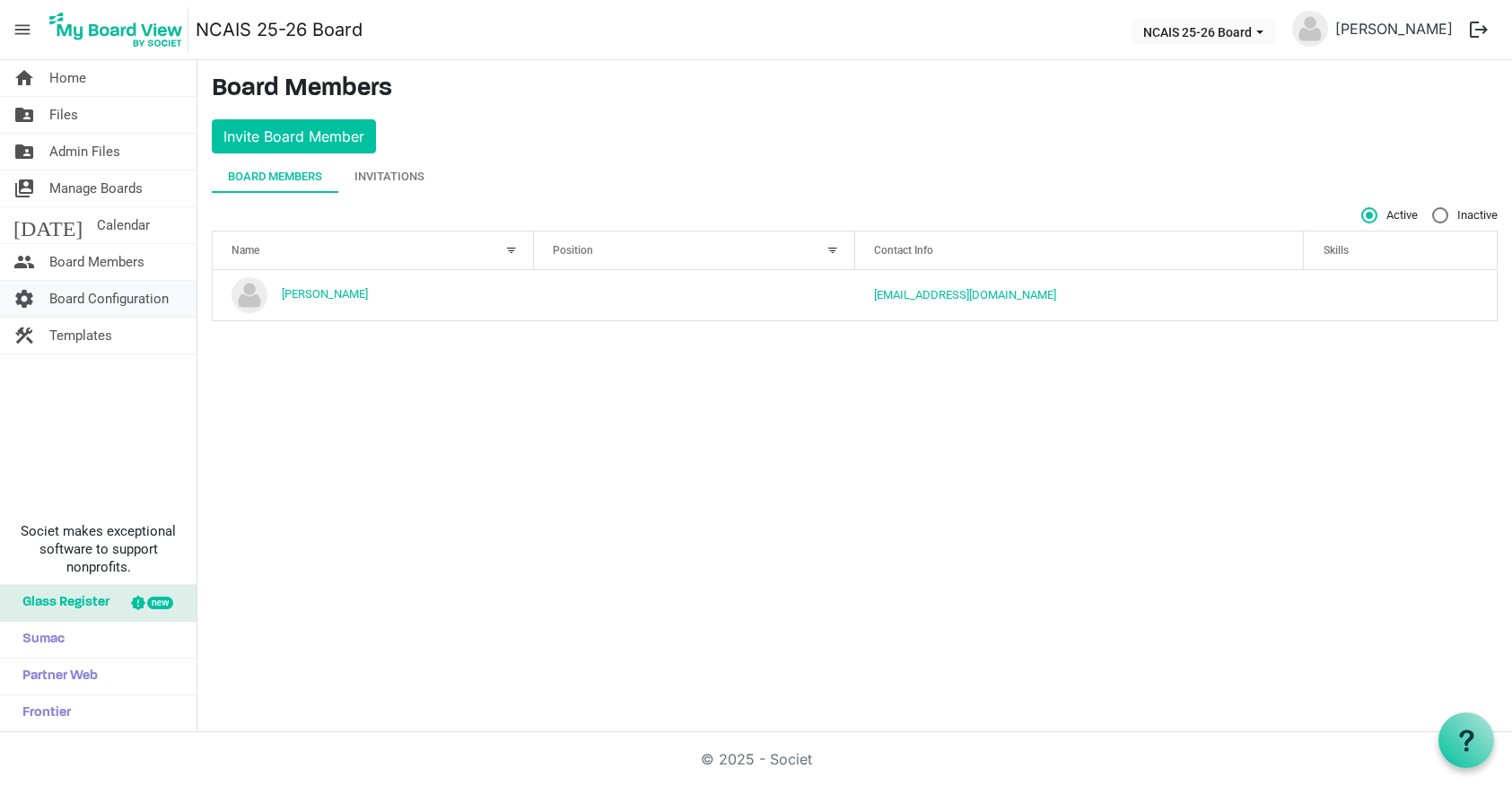
click at [124, 298] on span "Board Configuration" at bounding box center [109, 298] width 119 height 35
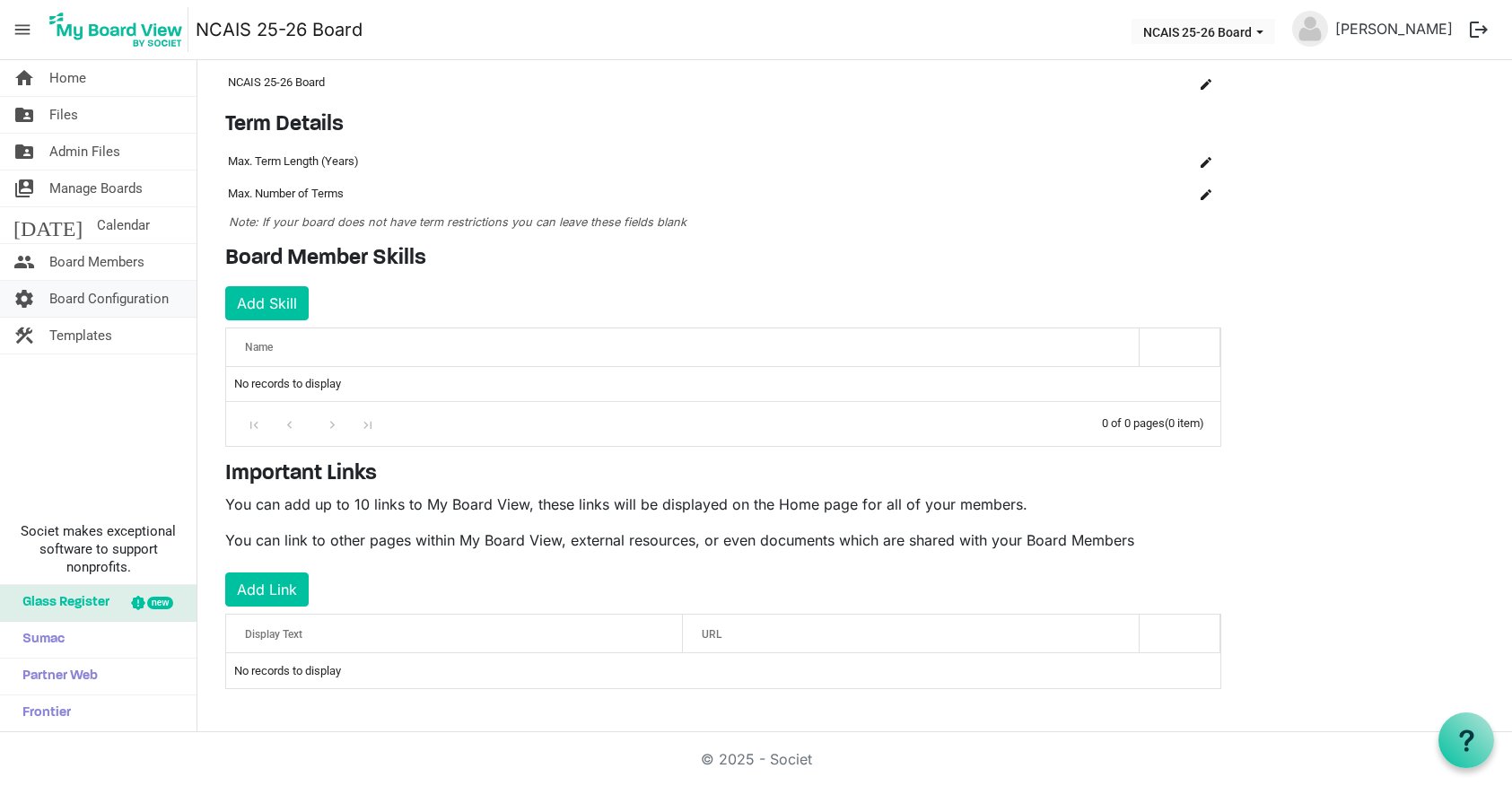
scroll to position [83, 0]
click at [80, 72] on span "Home" at bounding box center [67, 77] width 36 height 35
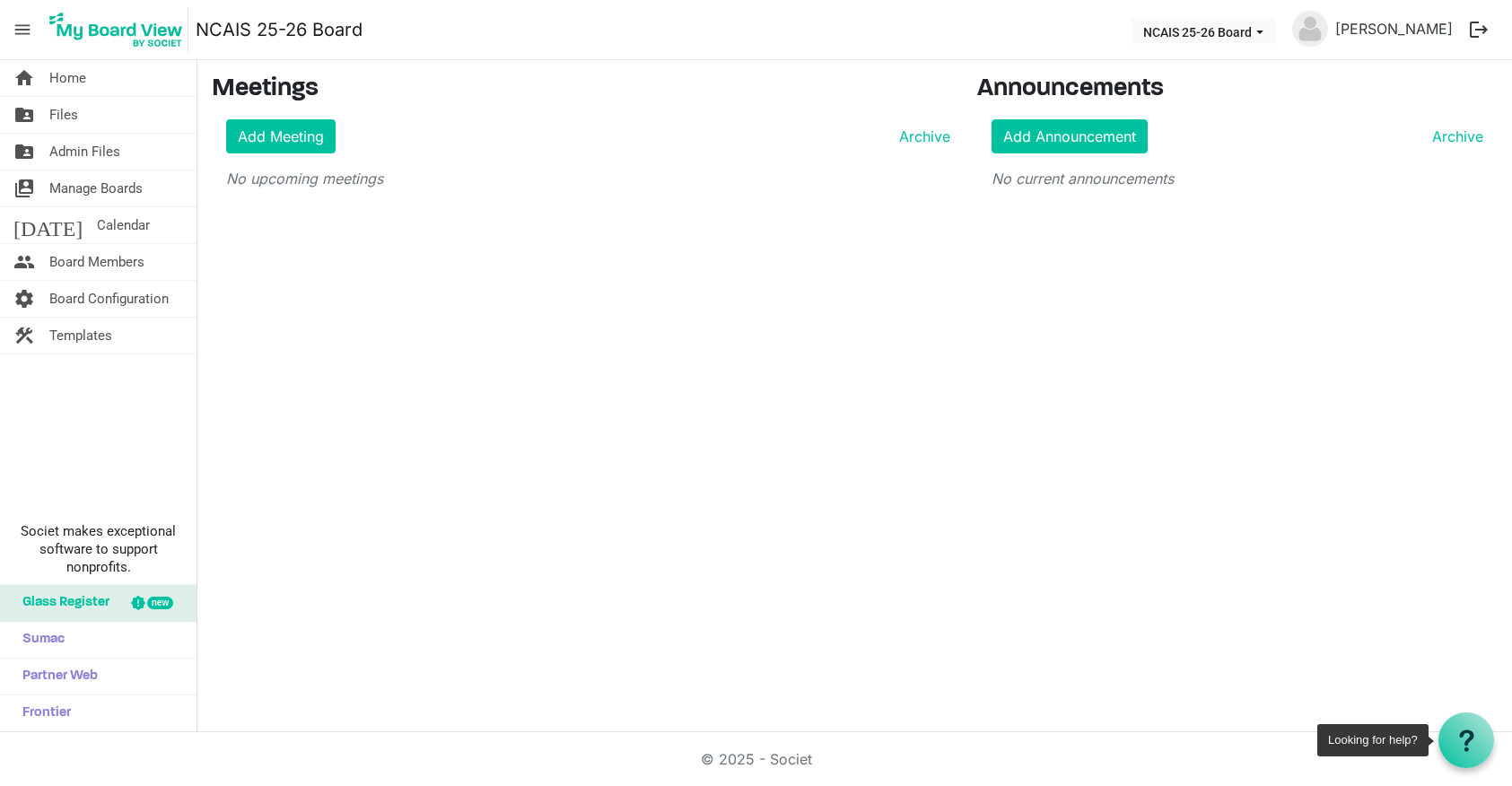
click at [1467, 732] on use at bounding box center [1465, 739] width 14 height 21
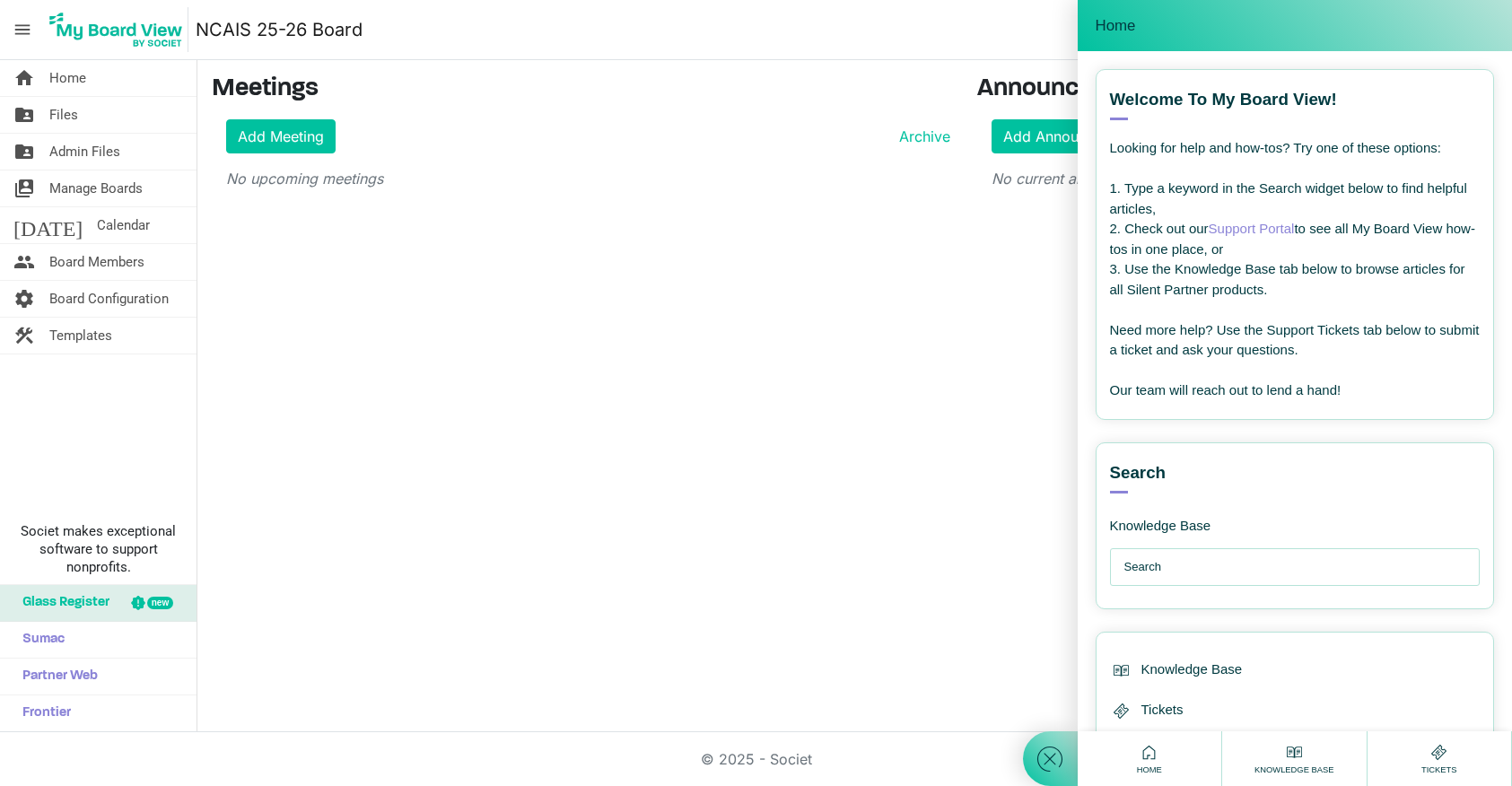
click at [931, 334] on div "home Home folder_shared Files folder_shared Admin Files switch_account Manage B…" at bounding box center [756, 395] width 1512 height 672
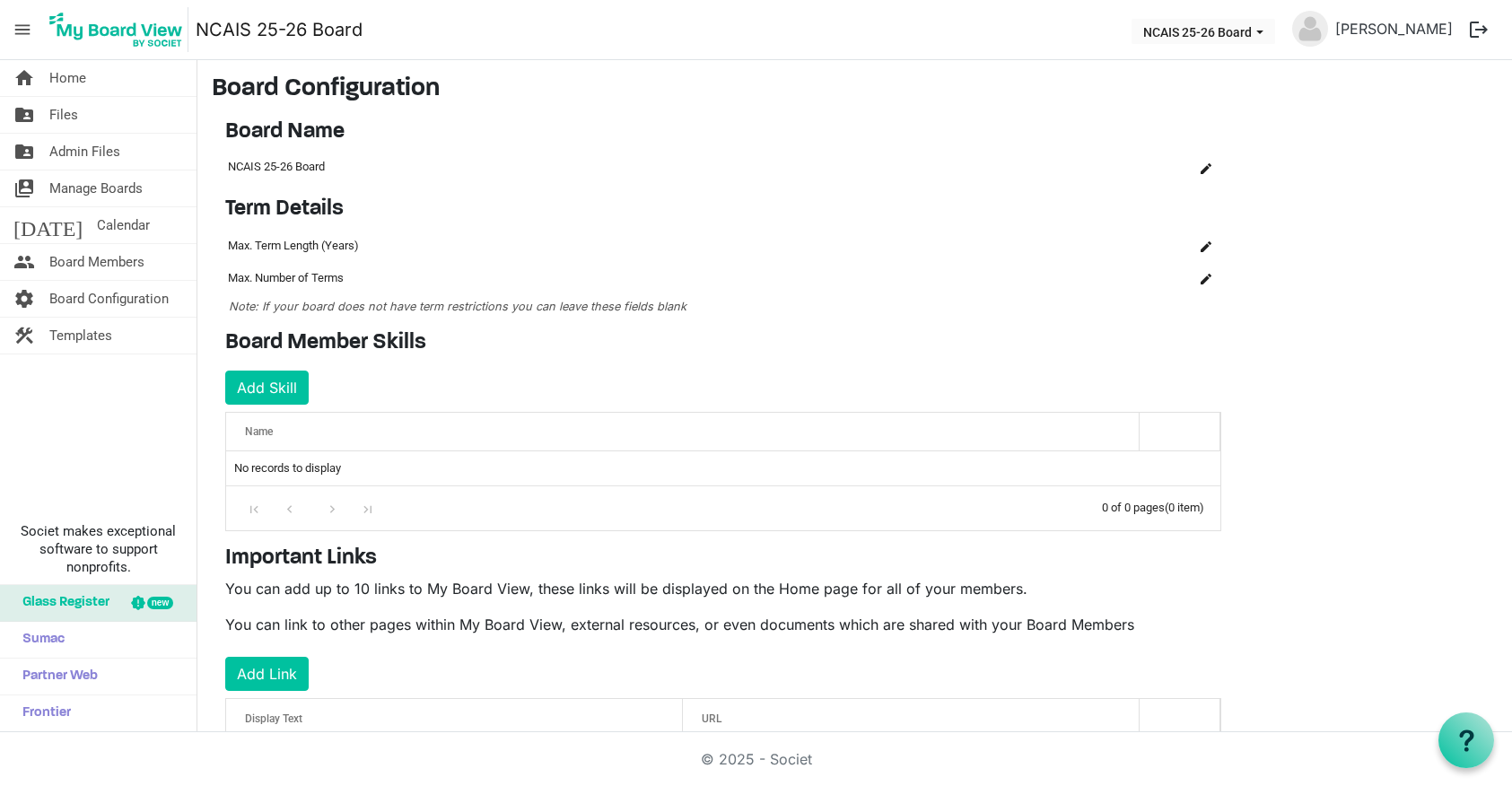
click at [30, 27] on span "menu" at bounding box center [22, 29] width 35 height 34
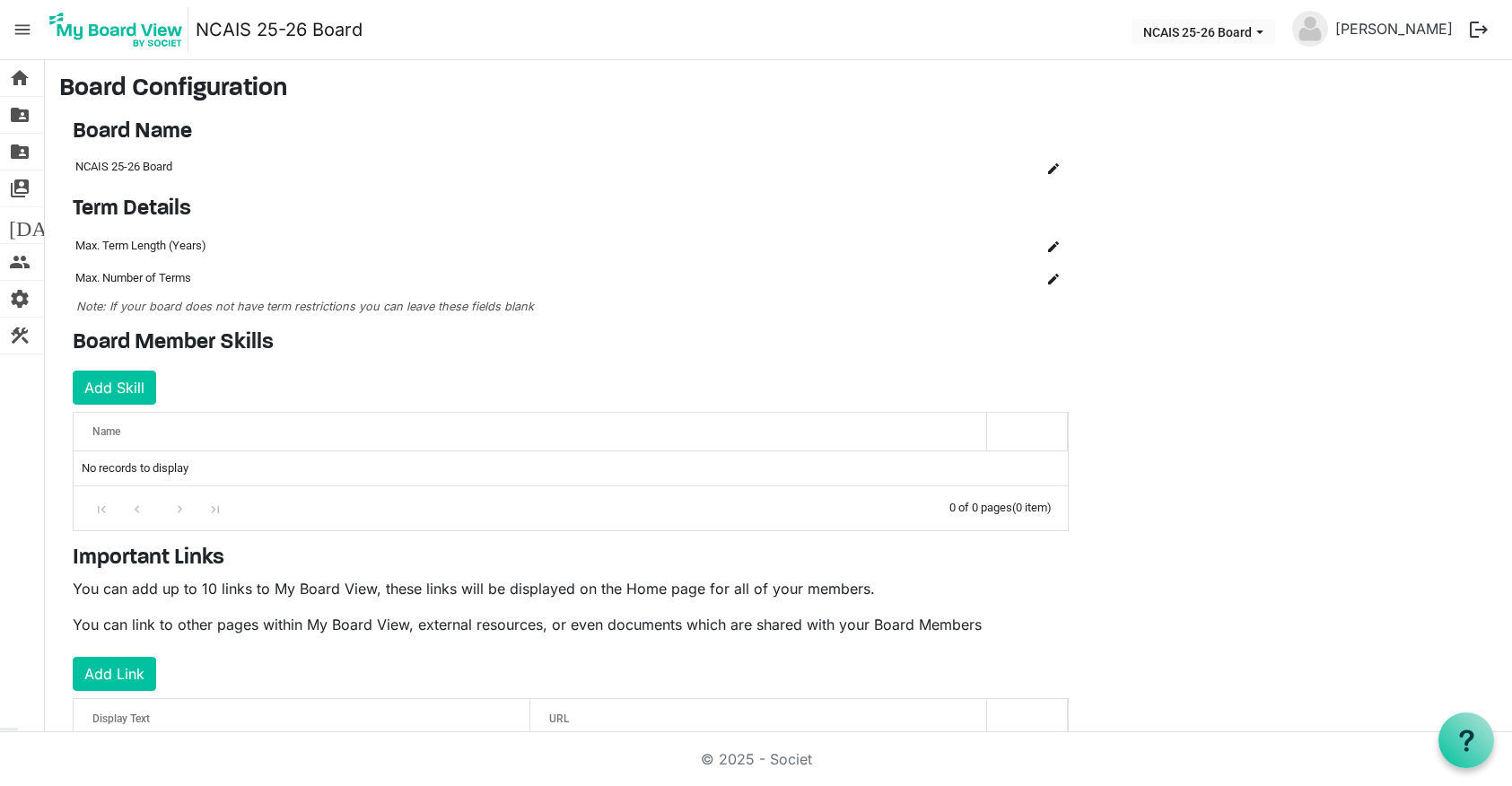
click at [22, 36] on span "menu" at bounding box center [22, 29] width 35 height 34
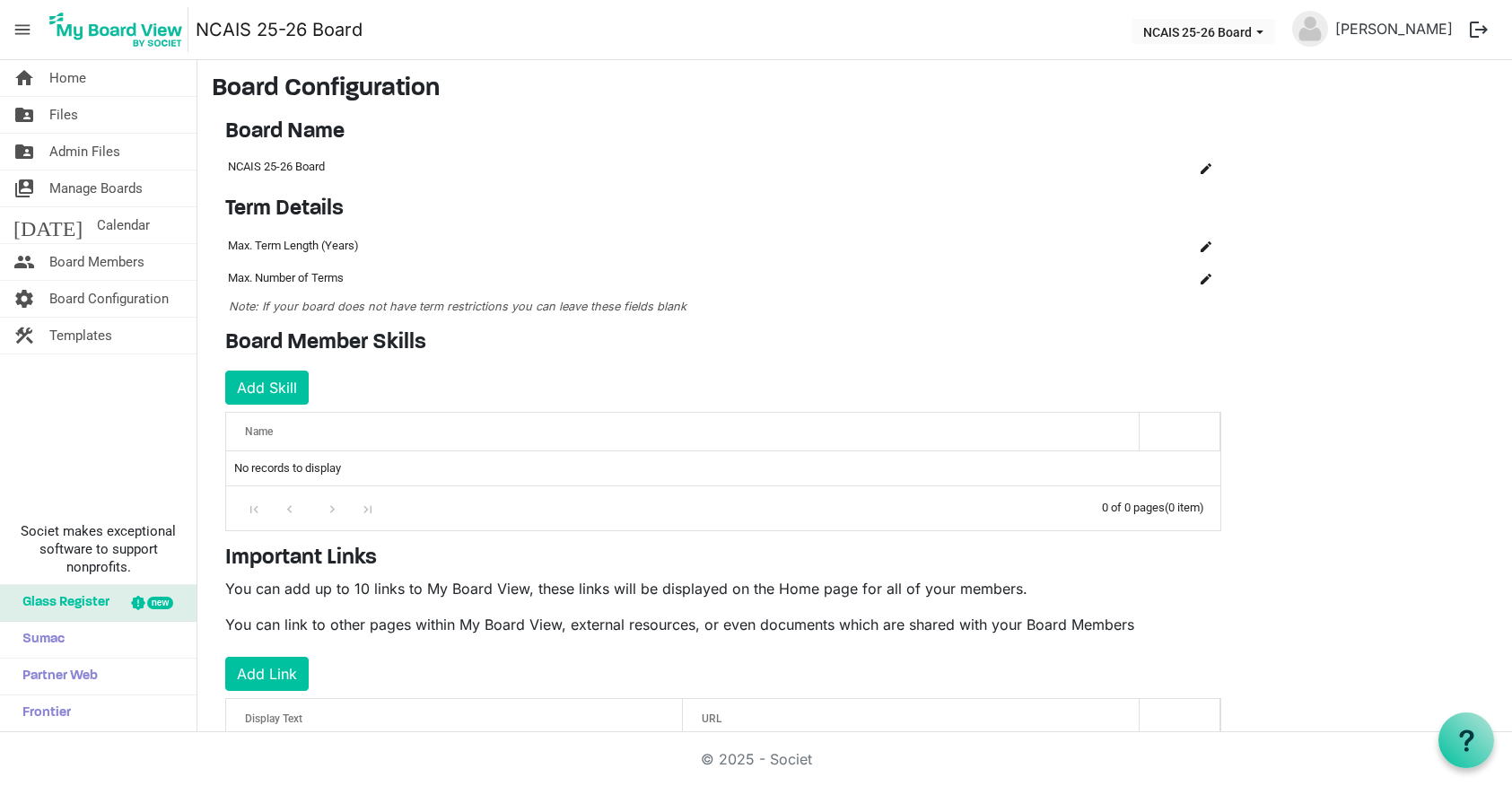
click at [24, 21] on span "menu" at bounding box center [22, 29] width 35 height 34
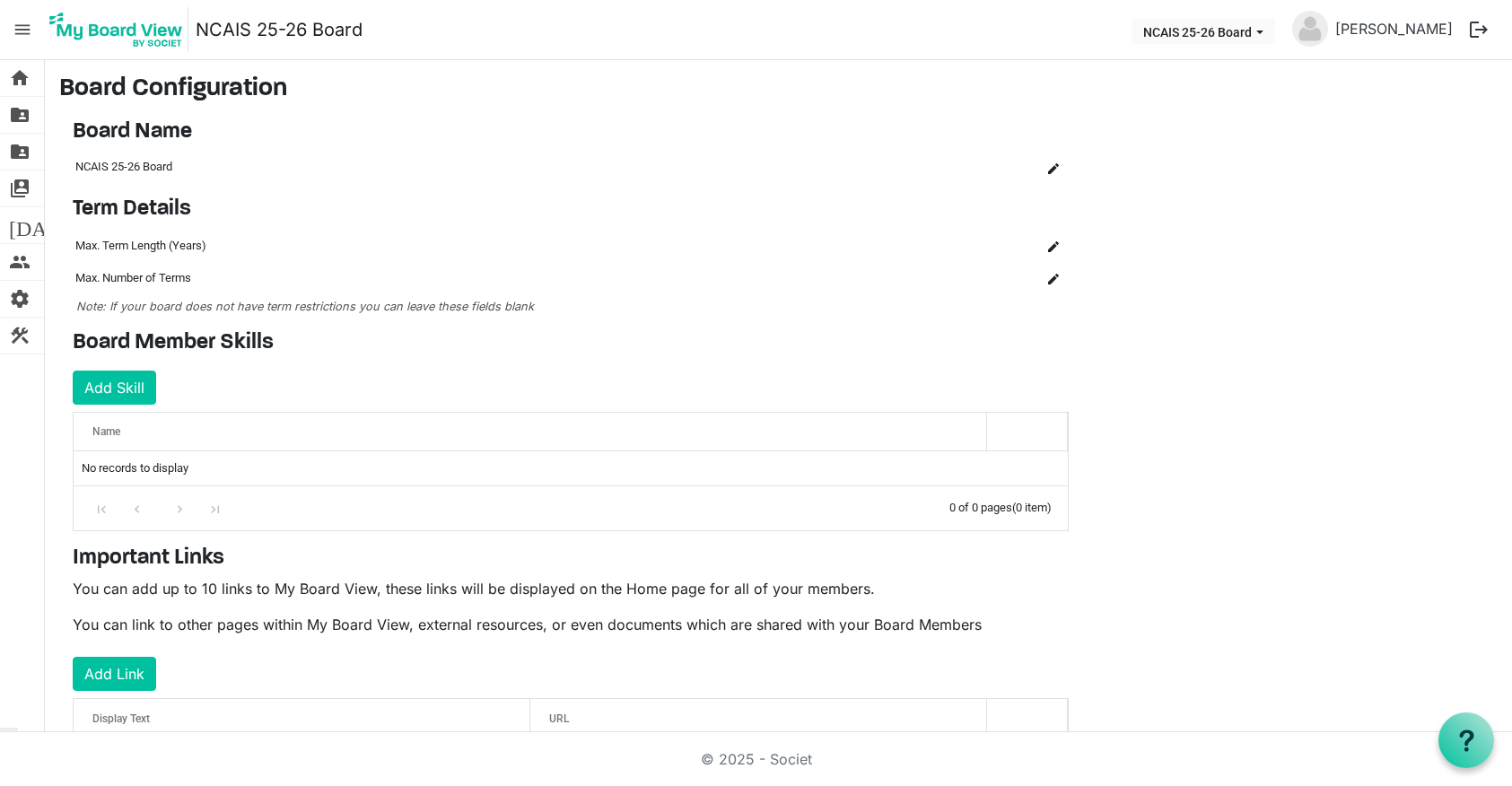
click at [25, 20] on span "menu" at bounding box center [22, 29] width 35 height 34
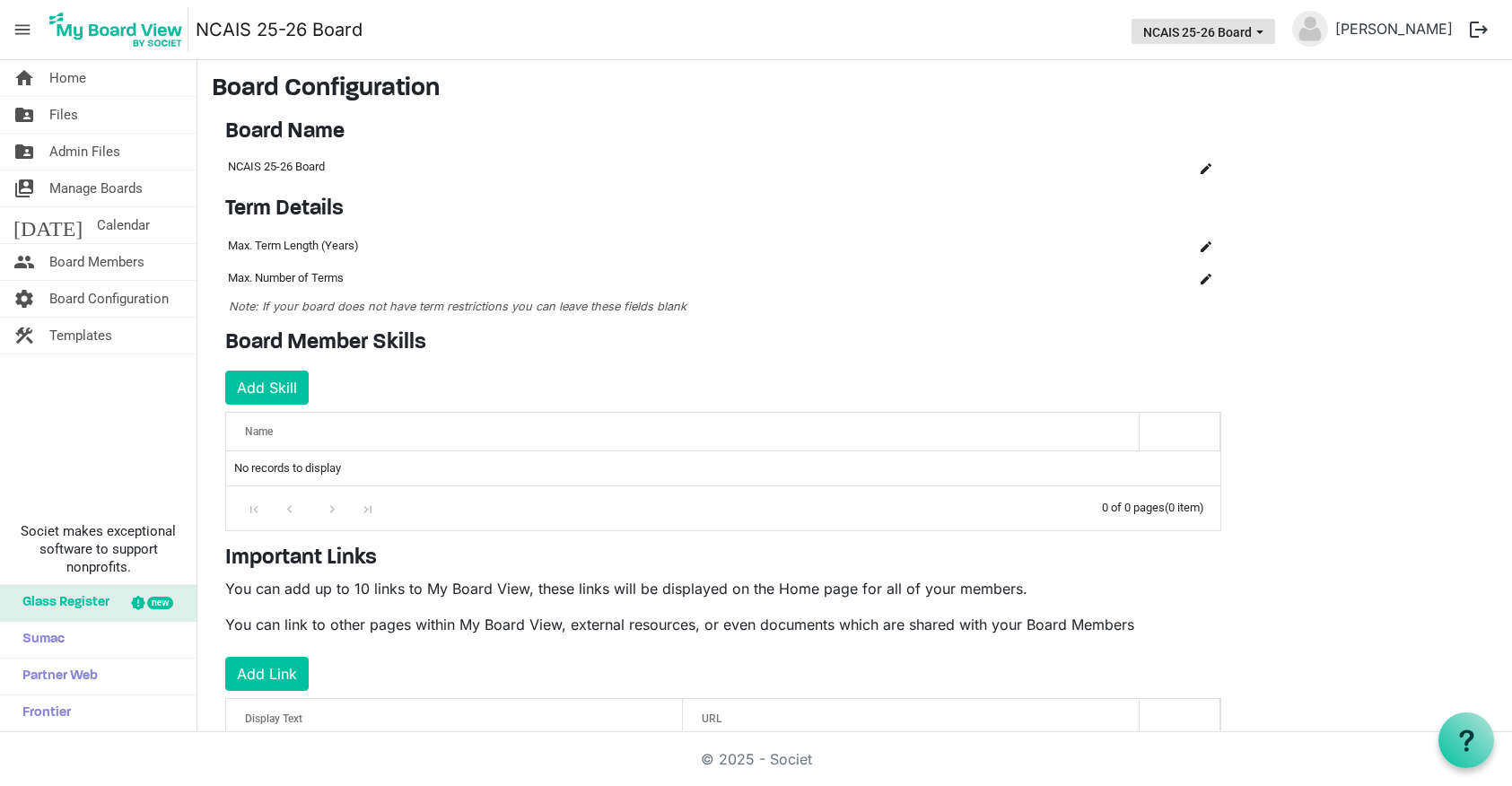
click at [1268, 35] on span "NCAIS 25-26 Board dropdownbutton" at bounding box center [1259, 33] width 16 height 7
click at [1344, 151] on main "Board Configuration Board Name OK OK Cancel Name board-name-grid_header_table N…" at bounding box center [854, 437] width 1314 height 756
click at [63, 72] on span "Home" at bounding box center [67, 77] width 36 height 35
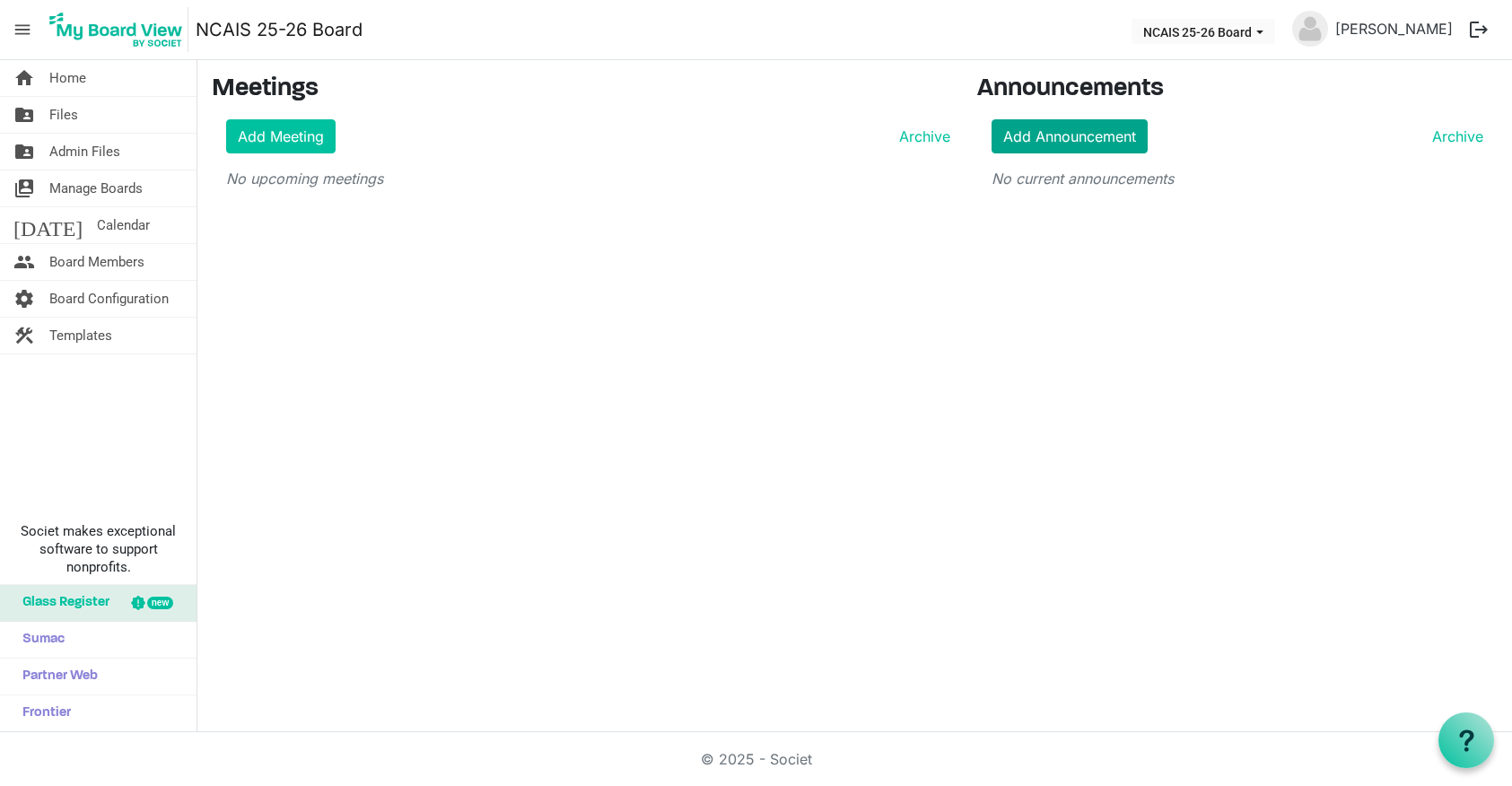
click at [1067, 135] on link "Add Announcement" at bounding box center [1069, 136] width 156 height 34
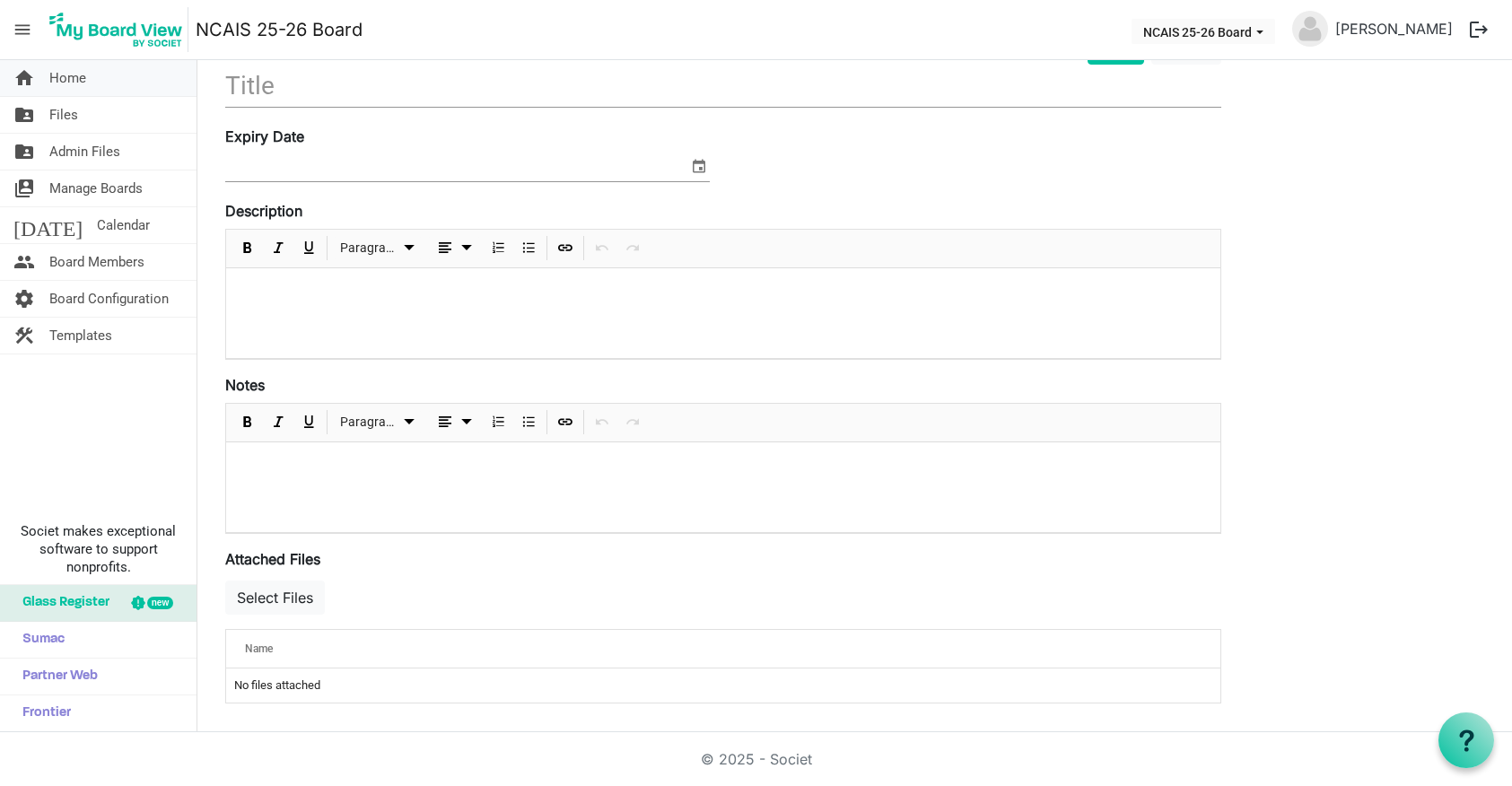
click at [93, 79] on link "home Home" at bounding box center [98, 77] width 197 height 35
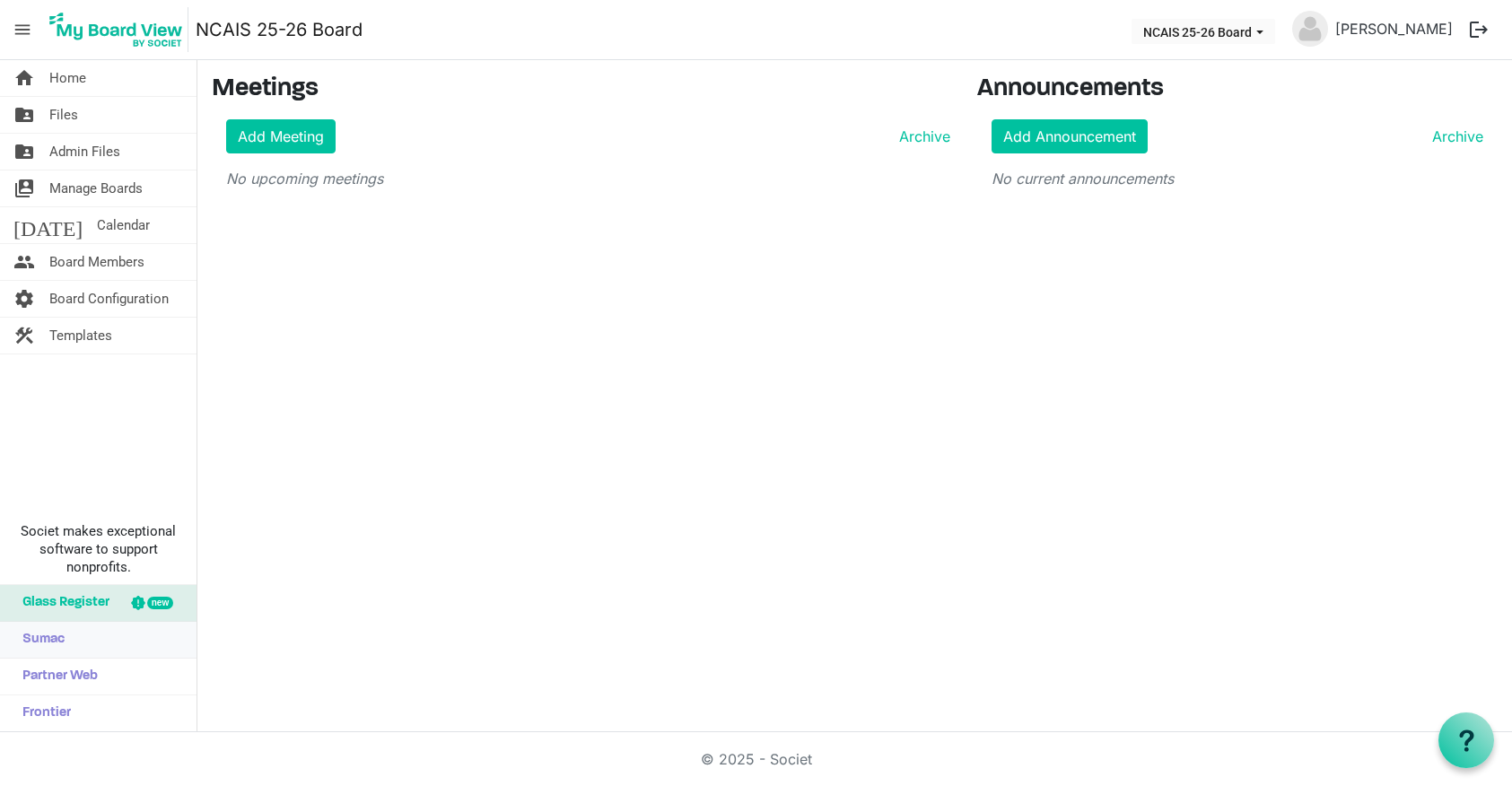
click at [51, 641] on span "Sumac" at bounding box center [38, 640] width 51 height 35
click at [119, 30] on img at bounding box center [116, 30] width 145 height 45
